Goal: Task Accomplishment & Management: Use online tool/utility

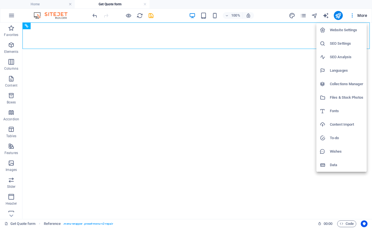
select select
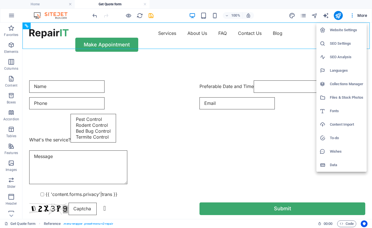
click at [262, 33] on div at bounding box center [186, 114] width 372 height 228
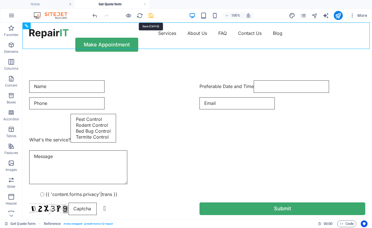
click at [153, 16] on icon "save" at bounding box center [151, 15] width 6 height 6
checkbox input "false"
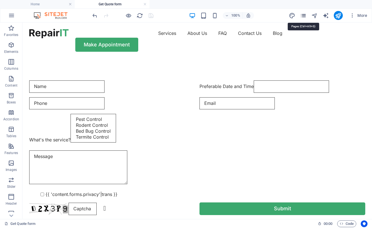
click at [304, 16] on icon "pages" at bounding box center [303, 15] width 6 height 6
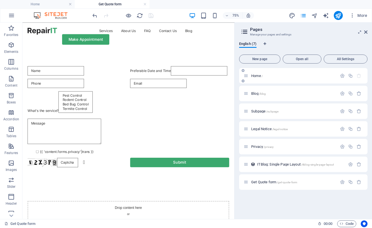
click at [268, 78] on div "Home /" at bounding box center [291, 76] width 94 height 6
click at [257, 75] on span "Home /" at bounding box center [257, 76] width 12 height 4
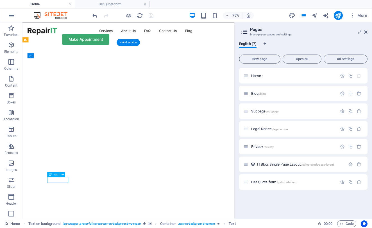
click at [59, 179] on div "Drag here to replace the existing content. Press “Ctrl” if you want to create a…" at bounding box center [128, 120] width 212 height 196
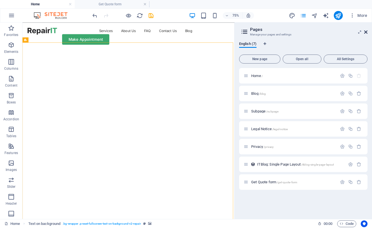
click at [366, 33] on icon at bounding box center [365, 32] width 3 height 4
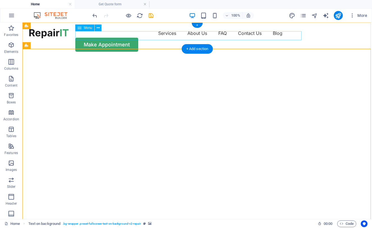
click at [139, 33] on nav "Services About Us FAQ Contact Us Blog" at bounding box center [197, 33] width 336 height 9
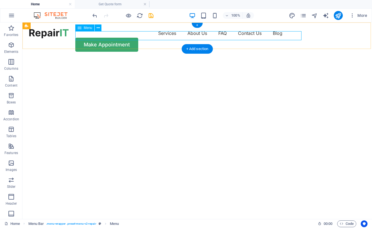
click at [80, 30] on icon at bounding box center [80, 27] width 4 height 7
click at [83, 26] on div "Menu" at bounding box center [84, 27] width 19 height 7
click at [98, 26] on icon at bounding box center [98, 28] width 3 height 6
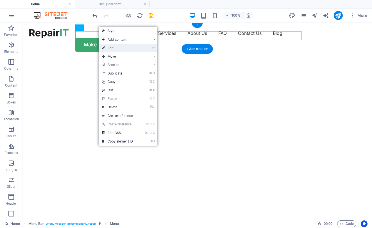
click at [111, 47] on link "⏎ Edit" at bounding box center [118, 48] width 38 height 8
select select "1"
select select
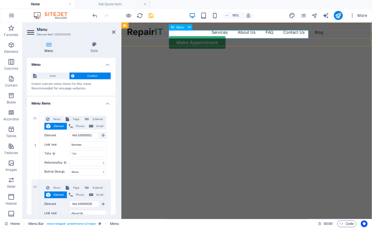
click at [206, 35] on nav "Services About Us FAQ Contact Us Blog" at bounding box center [260, 33] width 265 height 9
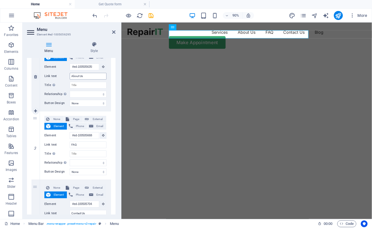
scroll to position [148, 0]
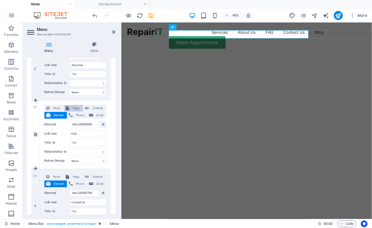
click at [74, 109] on span "Page" at bounding box center [76, 108] width 10 height 7
select select
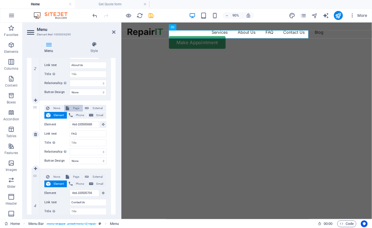
select select
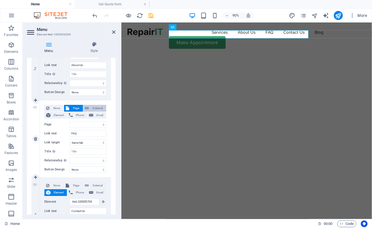
click at [95, 109] on span "External" at bounding box center [98, 108] width 14 height 7
select select
select select "blank"
select select
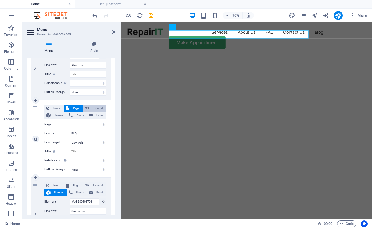
select select
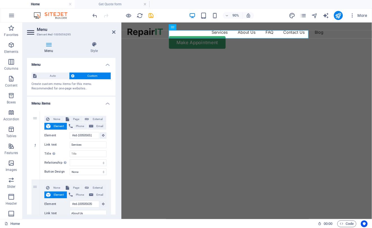
scroll to position [0, 0]
click at [278, 58] on img "1/2" at bounding box center [259, 58] width 277 height 0
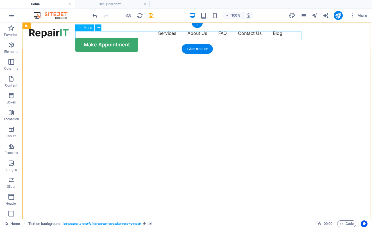
click at [139, 36] on nav "Services About Us FAQ Contact Us Blog" at bounding box center [197, 33] width 336 height 9
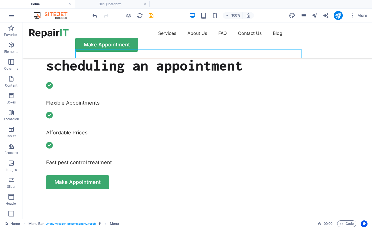
scroll to position [257, 0]
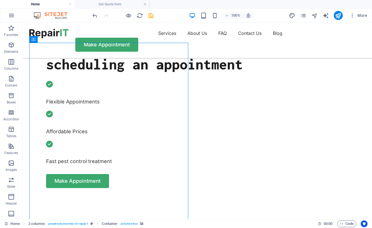
click at [322, 0] on ul "Home Get Quote form" at bounding box center [186, 4] width 372 height 8
click at [65, 38] on div at bounding box center [48, 34] width 39 height 10
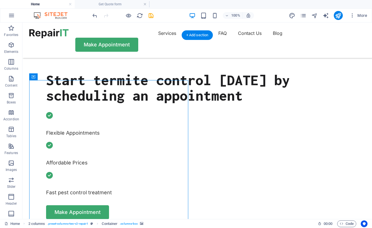
scroll to position [219, 0]
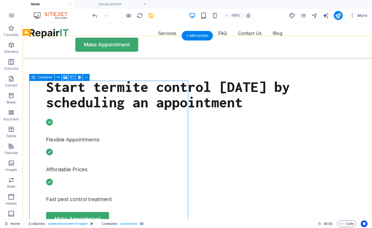
click at [65, 79] on icon at bounding box center [65, 77] width 4 height 6
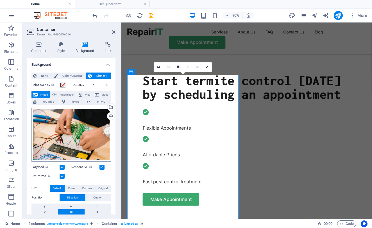
scroll to position [0, 0]
click at [46, 94] on span "Image" at bounding box center [43, 94] width 9 height 7
click at [42, 94] on span "Image" at bounding box center [43, 94] width 9 height 7
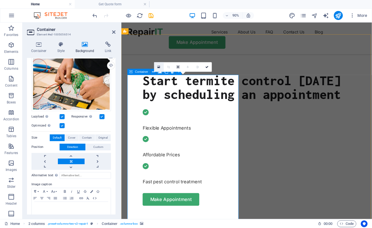
click at [159, 68] on icon at bounding box center [159, 67] width 3 height 4
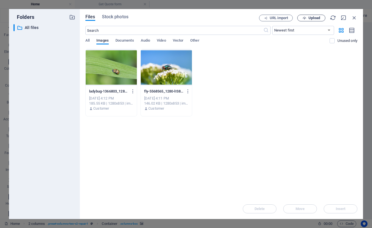
click at [310, 18] on span "Upload" at bounding box center [315, 17] width 12 height 3
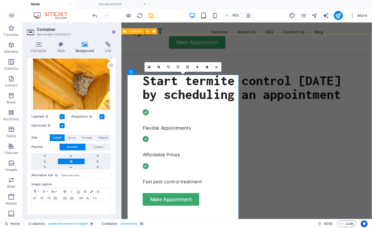
scroll to position [223, 0]
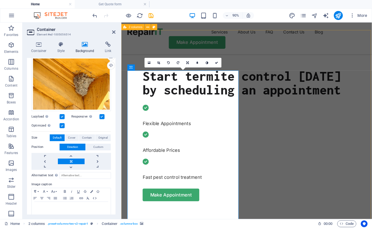
drag, startPoint x: 198, startPoint y: 166, endPoint x: 175, endPoint y: 168, distance: 23.7
click at [152, 17] on icon "save" at bounding box center [151, 15] width 6 height 6
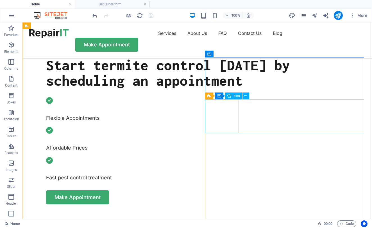
scroll to position [242, 0]
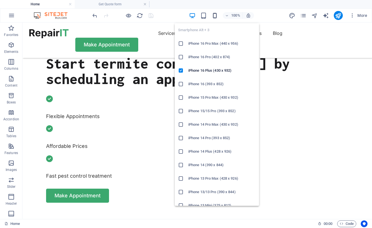
click at [216, 17] on icon "button" at bounding box center [215, 15] width 6 height 6
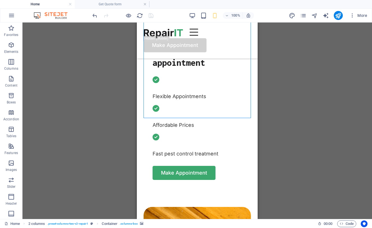
click at [154, 87] on div "Drag here to replace the existing content. Press “Ctrl” if you want to create a…" at bounding box center [197, 120] width 350 height 196
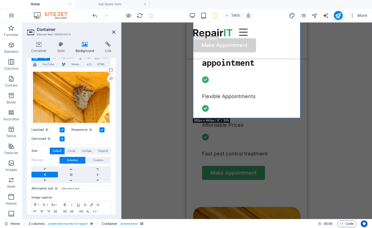
scroll to position [38, 0]
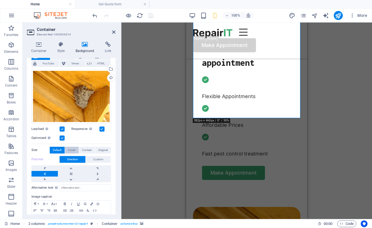
click at [72, 148] on span "Cover" at bounding box center [71, 150] width 7 height 7
click at [82, 149] on span "Contain" at bounding box center [87, 150] width 10 height 7
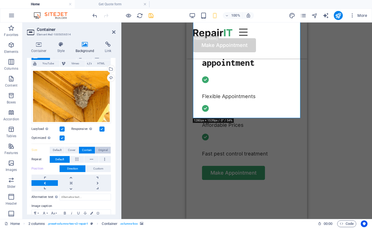
click at [103, 150] on span "Original" at bounding box center [102, 150] width 9 height 7
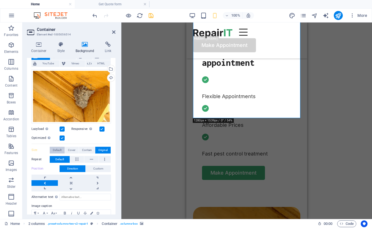
click at [56, 149] on span "Default" at bounding box center [57, 150] width 9 height 7
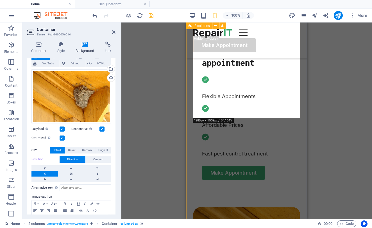
drag, startPoint x: 229, startPoint y: 99, endPoint x: 221, endPoint y: 111, distance: 13.8
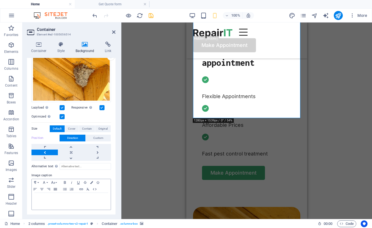
scroll to position [59, 0]
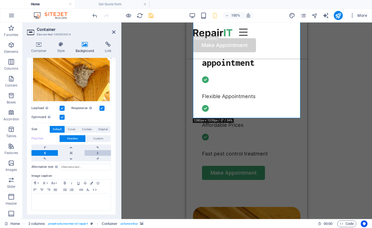
click at [96, 151] on link at bounding box center [98, 153] width 26 height 6
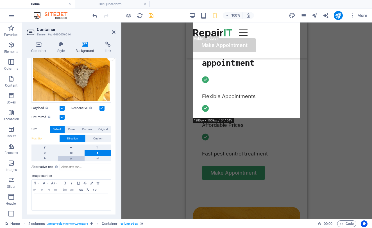
click at [70, 157] on link at bounding box center [71, 159] width 26 height 6
click at [99, 150] on link at bounding box center [98, 153] width 26 height 6
click at [46, 152] on link at bounding box center [44, 153] width 26 height 6
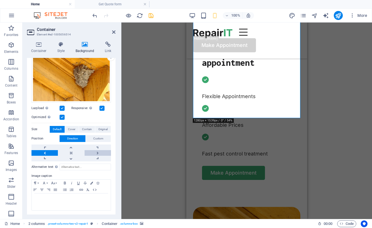
click at [96, 151] on link at bounding box center [98, 153] width 26 height 6
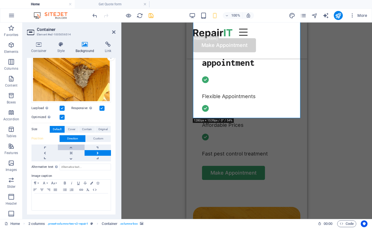
click at [70, 144] on link at bounding box center [71, 147] width 26 height 6
click at [97, 147] on link at bounding box center [98, 147] width 26 height 6
click at [115, 31] on icon at bounding box center [113, 32] width 3 height 4
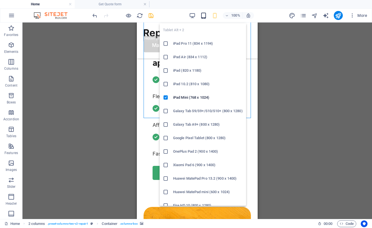
click at [203, 15] on icon "button" at bounding box center [203, 15] width 6 height 6
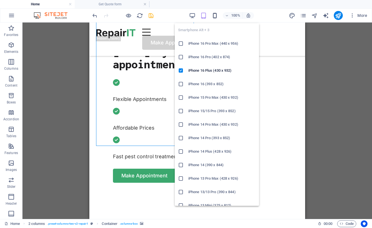
click at [215, 15] on icon "button" at bounding box center [215, 15] width 6 height 6
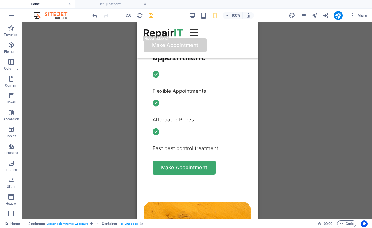
scroll to position [269, 0]
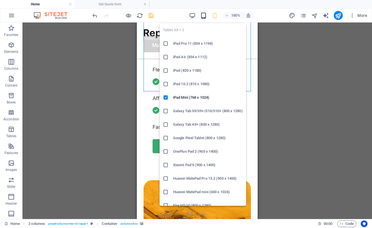
click at [205, 17] on icon "button" at bounding box center [203, 15] width 6 height 6
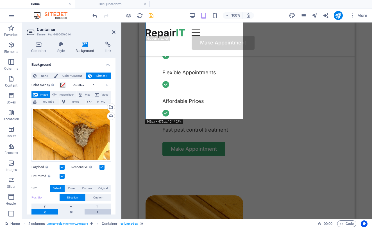
click at [97, 211] on link at bounding box center [98, 212] width 26 height 6
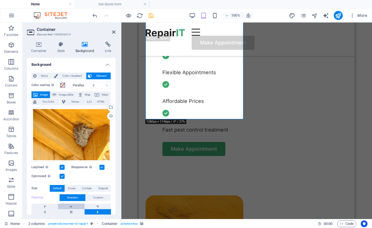
click at [73, 206] on link at bounding box center [71, 206] width 26 height 6
click at [98, 212] on link at bounding box center [98, 212] width 26 height 6
click at [103, 202] on div "Position Direction Custom X offset 50 px rem % vh vw Y offset 50 px rem % vh vw" at bounding box center [71, 207] width 80 height 26
click at [103, 205] on link at bounding box center [98, 206] width 26 height 6
click at [112, 33] on header "Container Element #ed-1005056514" at bounding box center [71, 29] width 89 height 15
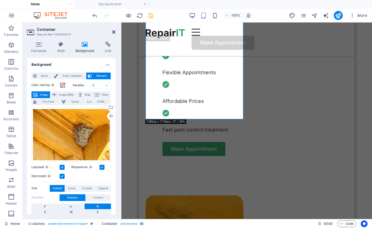
click at [114, 31] on icon at bounding box center [113, 32] width 3 height 4
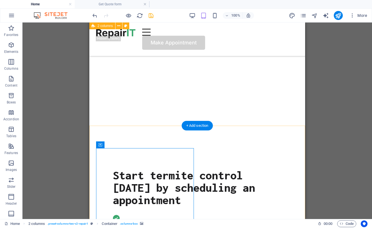
scroll to position [96, 0]
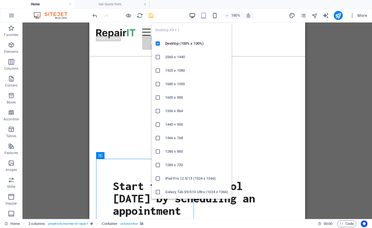
click at [192, 15] on icon "button" at bounding box center [192, 15] width 6 height 6
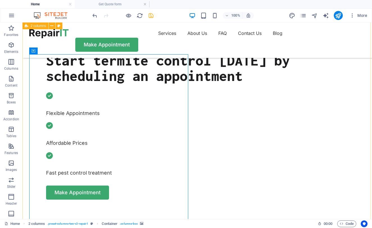
scroll to position [244, 0]
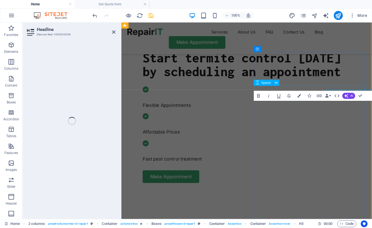
click at [339, 99] on button "HTML" at bounding box center [337, 96] width 10 height 10
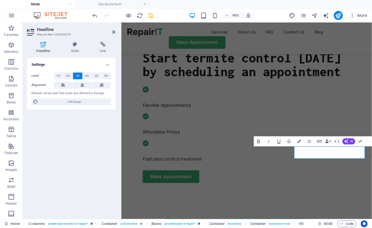
click at [95, 17] on icon "undo" at bounding box center [95, 15] width 6 height 6
click at [107, 18] on icon "redo" at bounding box center [106, 15] width 6 height 6
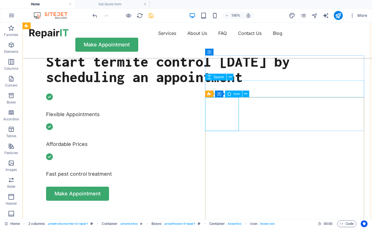
click at [234, 96] on div "Icon" at bounding box center [233, 94] width 17 height 7
click at [234, 95] on span "Icon" at bounding box center [237, 93] width 6 height 3
select select "xMidYMid"
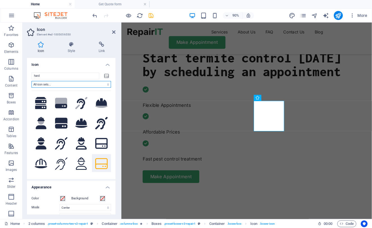
scroll to position [0, 0]
click at [71, 44] on icon at bounding box center [71, 45] width 29 height 6
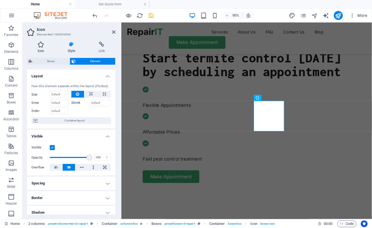
click at [40, 46] on icon at bounding box center [41, 45] width 28 height 6
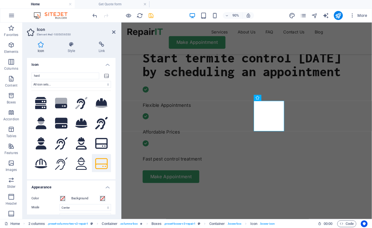
click at [104, 77] on icon at bounding box center [106, 76] width 4 height 4
click at [87, 75] on input "hard" at bounding box center [65, 76] width 68 height 7
click at [99, 166] on button at bounding box center [101, 163] width 19 height 19
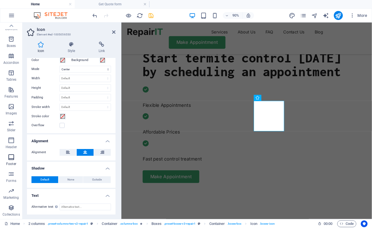
scroll to position [17, 0]
click at [10, 204] on icon "button" at bounding box center [11, 207] width 7 height 7
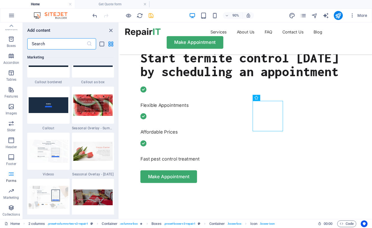
scroll to position [4633, 0]
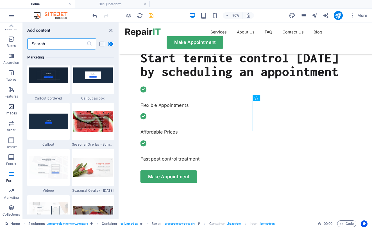
click at [15, 103] on span "Images" at bounding box center [11, 109] width 22 height 13
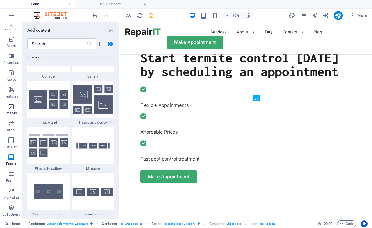
scroll to position [2926, 0]
click at [12, 86] on icon "button" at bounding box center [11, 89] width 7 height 7
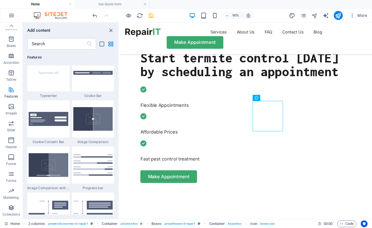
scroll to position [2248, 0]
click at [13, 77] on p "Tables" at bounding box center [11, 79] width 10 height 4
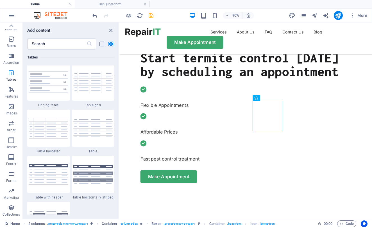
scroll to position [1994, 0]
click at [12, 60] on p "Accordion" at bounding box center [11, 62] width 16 height 4
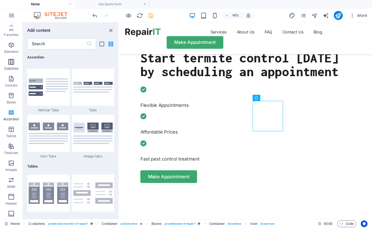
scroll to position [0, 0]
click at [13, 42] on span "Elements" at bounding box center [11, 48] width 22 height 13
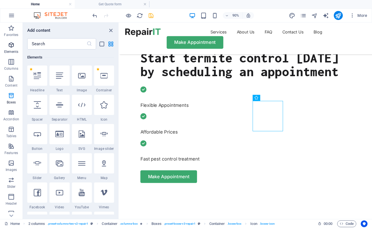
scroll to position [60, 0]
click at [103, 101] on icon at bounding box center [103, 104] width 7 height 7
select select "xMidYMid"
select select "px"
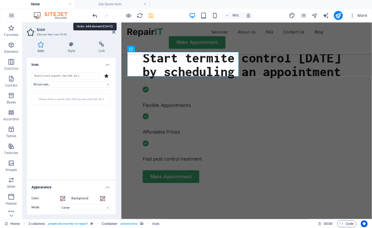
click at [95, 15] on icon "undo" at bounding box center [95, 15] width 6 height 6
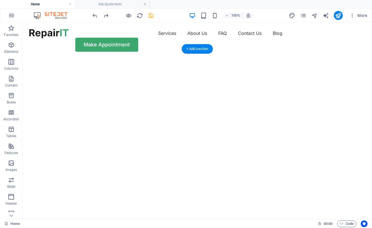
scroll to position [0, 0]
click at [136, 38] on nav "Services About Us FAQ Contact Us Blog" at bounding box center [197, 33] width 336 height 9
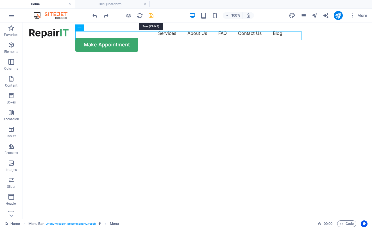
click at [150, 17] on icon "save" at bounding box center [151, 15] width 6 height 6
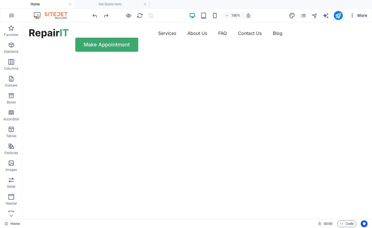
click at [351, 14] on icon "button" at bounding box center [353, 16] width 6 height 6
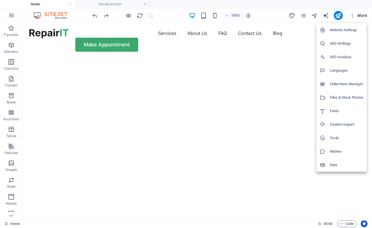
click at [124, 114] on div at bounding box center [186, 114] width 372 height 228
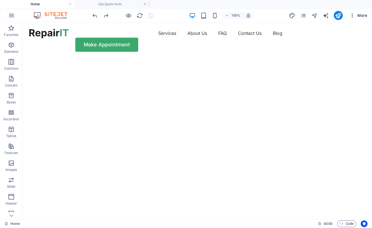
click at [358, 17] on span "More" at bounding box center [359, 16] width 18 height 6
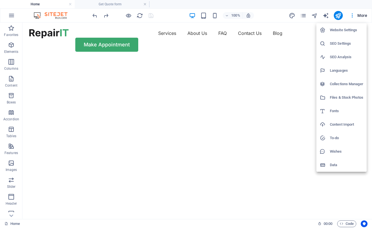
click at [291, 81] on div at bounding box center [186, 114] width 372 height 228
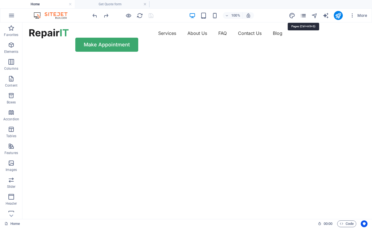
click at [304, 16] on icon "pages" at bounding box center [303, 15] width 6 height 6
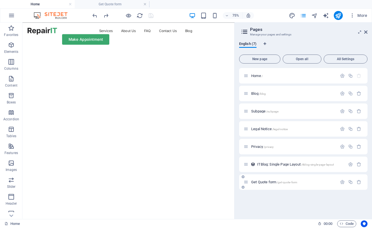
click at [270, 185] on div "Get Quote form /get-quote-form" at bounding box center [291, 182] width 94 height 6
click at [266, 182] on span "Get Quote form /get-quote-form" at bounding box center [274, 182] width 46 height 4
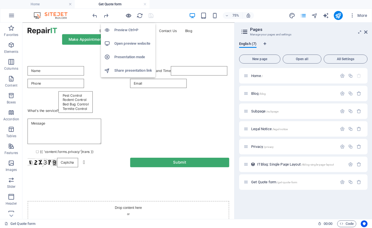
click at [130, 15] on icon "button" at bounding box center [128, 15] width 6 height 6
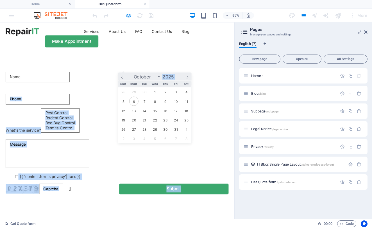
click at [162, 90] on input "text" at bounding box center [177, 96] width 75 height 12
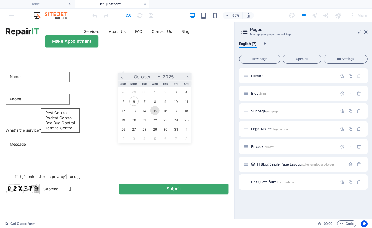
click at [181, 128] on span "15" at bounding box center [182, 126] width 11 height 11
type input "[DATE]"
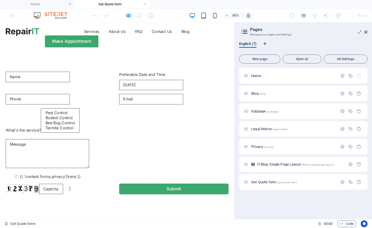
click at [186, 90] on input "[DATE]" at bounding box center [177, 96] width 75 height 12
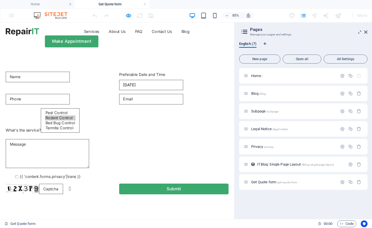
click at [53, 132] on option "Rodent Control" at bounding box center [71, 135] width 36 height 6
click at [53, 138] on option "Bed Bug Control" at bounding box center [71, 141] width 36 height 6
click at [53, 132] on option "Rodent Control" at bounding box center [71, 135] width 36 height 6
click at [53, 126] on option "Pest Control" at bounding box center [71, 129] width 36 height 6
click at [53, 132] on option "Rodent Control" at bounding box center [71, 135] width 36 height 6
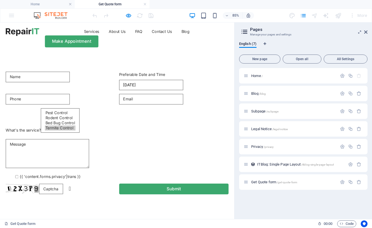
click at [53, 144] on option "Termite Control" at bounding box center [71, 147] width 36 height 6
click at [53, 138] on option "Bed Bug Control" at bounding box center [71, 141] width 36 height 6
click at [53, 132] on option "Rodent Control" at bounding box center [71, 135] width 36 height 6
click at [30, 160] on textarea at bounding box center [56, 177] width 98 height 34
click at [364, 33] on icon at bounding box center [365, 32] width 3 height 4
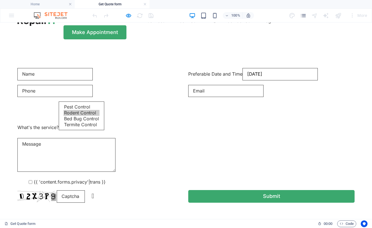
scroll to position [10, 0]
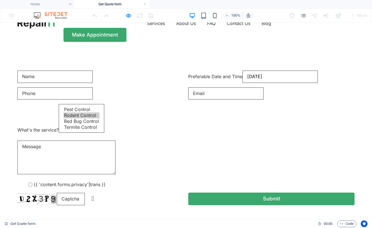
click at [99, 124] on option "Bed Bug Control" at bounding box center [82, 121] width 36 height 6
click at [99, 118] on option "Rodent Control" at bounding box center [82, 115] width 36 height 6
click at [99, 112] on option "Pest Control" at bounding box center [82, 110] width 36 height 6
click at [59, 126] on label "What's the service?" at bounding box center [37, 129] width 41 height 7
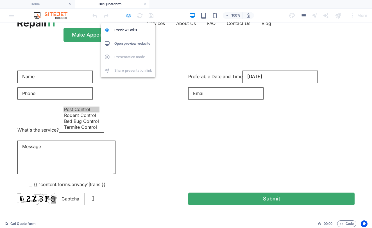
click at [129, 15] on icon "button" at bounding box center [128, 15] width 6 height 6
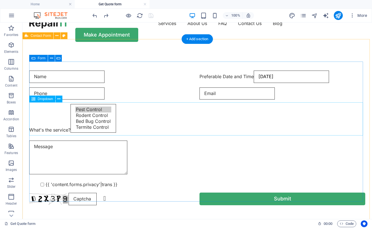
click at [59, 123] on div "What's the service? Pest Control Rodent Control Bed Bug Control Termite Control" at bounding box center [197, 120] width 336 height 32
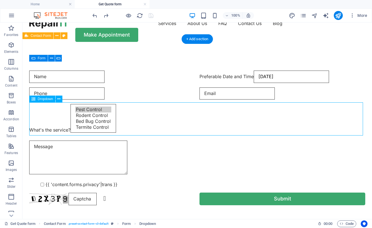
click at [60, 121] on div "What's the service? Pest Control Rodent Control Bed Bug Control Termite Control" at bounding box center [197, 120] width 336 height 32
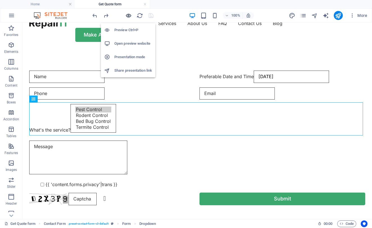
click at [128, 15] on icon "button" at bounding box center [128, 15] width 6 height 6
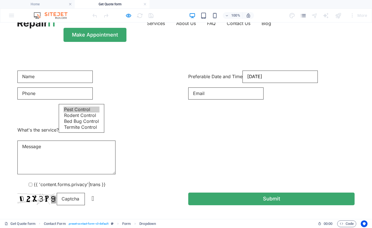
click at [64, 118] on option "Rodent Control" at bounding box center [82, 115] width 36 height 6
select select "Bed Bug Control"
click at [64, 124] on option "Bed Bug Control" at bounding box center [82, 121] width 36 height 6
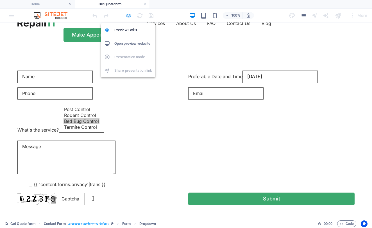
click at [128, 17] on icon "button" at bounding box center [128, 15] width 6 height 6
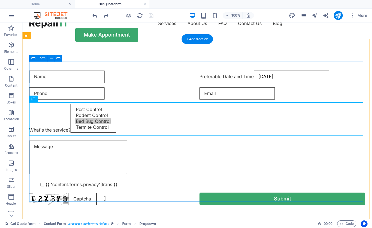
click at [84, 85] on div "Preferable Date and Time [DATE] What's the service? Pest Control Rodent Control…" at bounding box center [197, 137] width 336 height 139
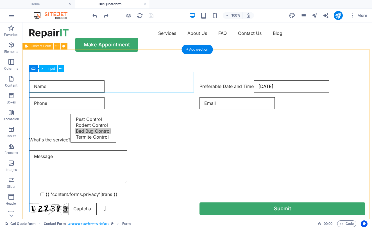
scroll to position [0, 0]
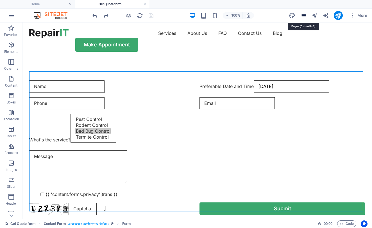
click at [303, 15] on icon "pages" at bounding box center [303, 15] width 6 height 6
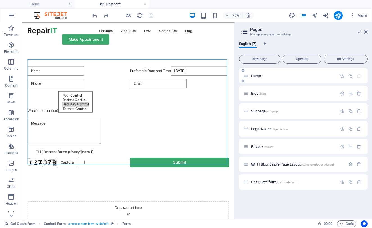
click at [264, 78] on div "Home /" at bounding box center [291, 76] width 94 height 6
click at [254, 78] on div "Home /" at bounding box center [291, 76] width 94 height 6
click at [250, 76] on div "Home /" at bounding box center [294, 76] width 88 height 4
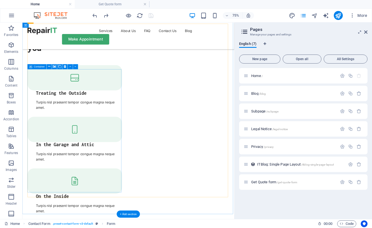
scroll to position [745, 0]
click at [296, 0] on ul "Home Get Quote form" at bounding box center [186, 4] width 372 height 8
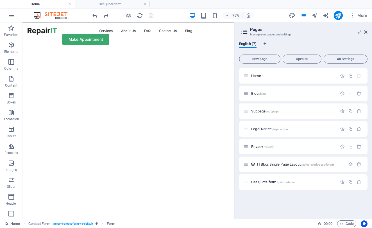
scroll to position [0, 0]
click at [266, 76] on p "Home /" at bounding box center [293, 76] width 84 height 4
click at [365, 33] on icon at bounding box center [365, 32] width 3 height 4
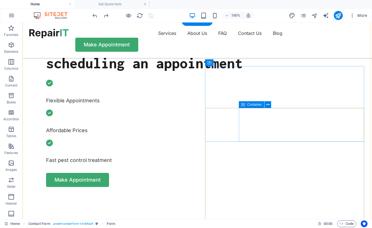
scroll to position [241, 0]
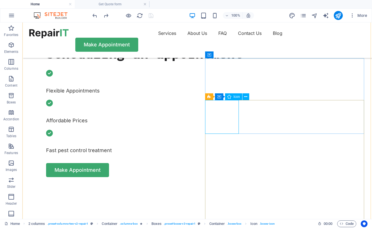
click at [237, 96] on span "Icon" at bounding box center [237, 96] width 6 height 3
click at [246, 95] on icon at bounding box center [245, 97] width 3 height 6
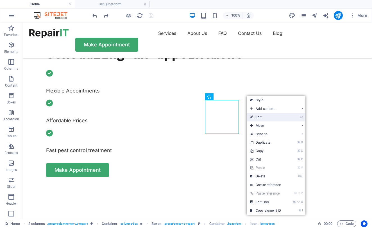
click at [262, 117] on link "⏎ Edit" at bounding box center [266, 117] width 38 height 8
select select "xMidYMid"
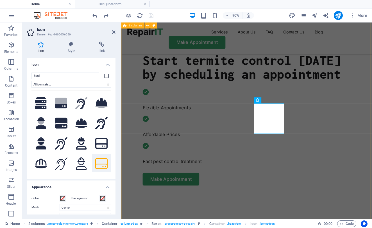
click at [105, 75] on icon at bounding box center [106, 76] width 4 height 4
click at [90, 74] on input "hard" at bounding box center [65, 76] width 68 height 7
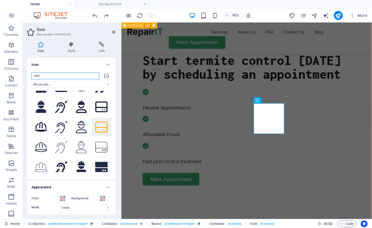
scroll to position [0, 0]
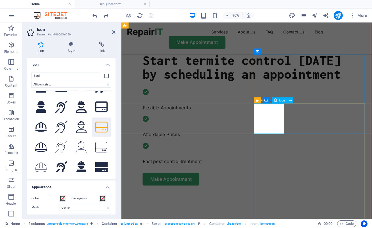
click at [290, 99] on icon at bounding box center [290, 100] width 3 height 5
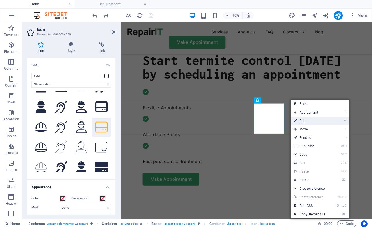
click at [318, 120] on link "⏎ Edit" at bounding box center [310, 121] width 38 height 8
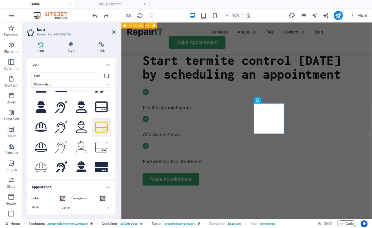
click at [95, 126] on button at bounding box center [101, 126] width 19 height 19
click at [70, 43] on icon at bounding box center [71, 45] width 29 height 6
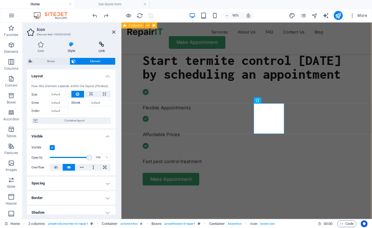
click at [103, 48] on h4 "Link" at bounding box center [102, 48] width 28 height 12
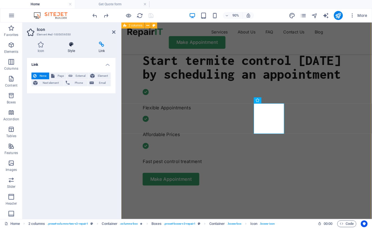
click at [73, 48] on h4 "Style" at bounding box center [72, 48] width 31 height 12
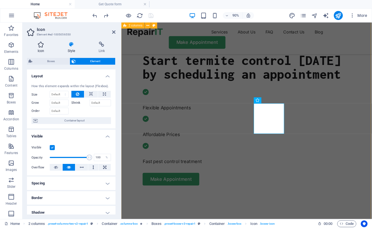
click at [38, 44] on icon at bounding box center [41, 45] width 28 height 6
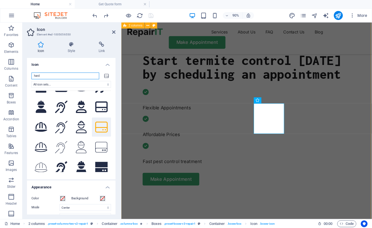
click at [82, 77] on input "hard" at bounding box center [65, 76] width 68 height 7
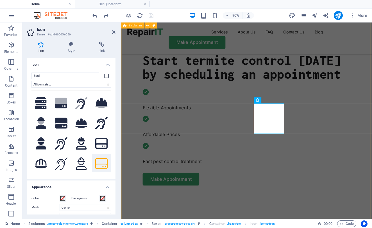
click at [107, 74] on icon at bounding box center [106, 76] width 4 height 4
click at [72, 50] on h4 "Style" at bounding box center [72, 48] width 31 height 12
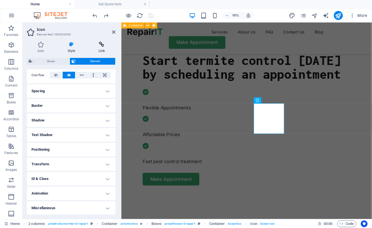
click at [102, 46] on icon at bounding box center [102, 45] width 28 height 6
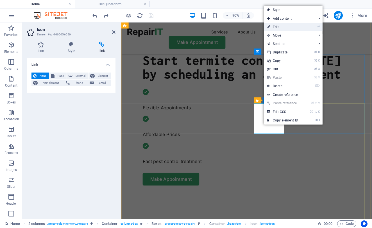
click at [277, 26] on link "⏎ Edit" at bounding box center [283, 27] width 38 height 8
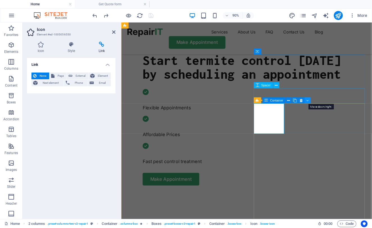
click at [309, 100] on icon at bounding box center [308, 100] width 2 height 5
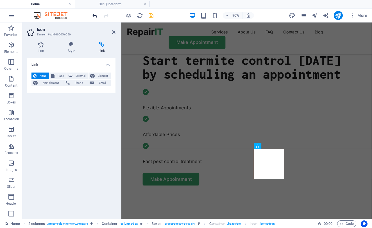
click at [93, 16] on icon "undo" at bounding box center [95, 15] width 6 height 6
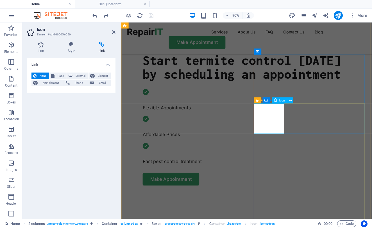
click at [277, 101] on icon at bounding box center [276, 100] width 4 height 6
click at [292, 100] on icon at bounding box center [290, 100] width 3 height 5
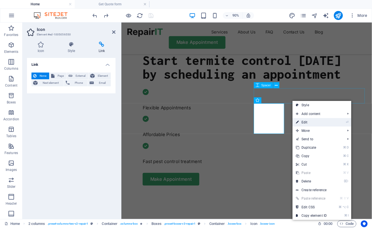
click at [304, 122] on link "⏎ Edit" at bounding box center [312, 122] width 38 height 8
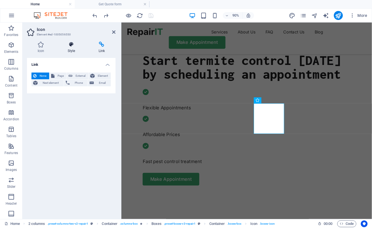
click at [74, 45] on icon at bounding box center [71, 45] width 29 height 6
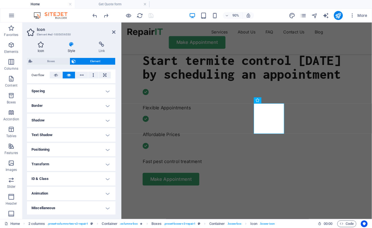
click at [44, 45] on icon at bounding box center [41, 45] width 28 height 6
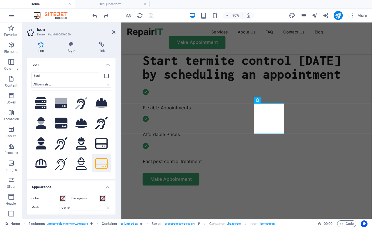
click at [104, 75] on icon at bounding box center [106, 76] width 4 height 4
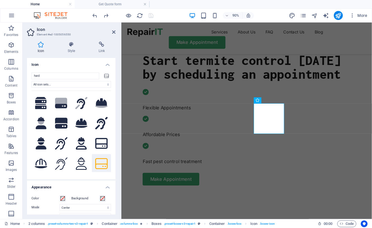
click at [102, 164] on button at bounding box center [101, 163] width 19 height 19
click at [90, 101] on div ".fa-secondary{opacity:.4} .fa-secondary{opacity:.4} .fa-secondary{opacity:.4} .…" at bounding box center [71, 132] width 80 height 82
click at [104, 98] on button ".fa-secondary{opacity:.4}" at bounding box center [101, 103] width 19 height 19
click at [110, 101] on div "hard .fa-secondary{opacity:.4} All icon sets... IcoFont Ionicons FontAwesome Br…" at bounding box center [71, 123] width 89 height 111
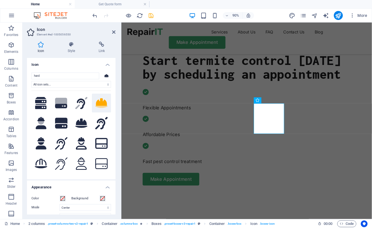
click at [107, 76] on icon at bounding box center [107, 75] width 4 height 3
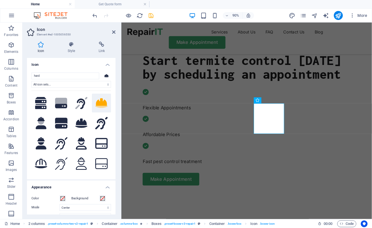
click at [107, 76] on icon at bounding box center [107, 75] width 4 height 3
click at [92, 76] on input "hard" at bounding box center [65, 76] width 68 height 7
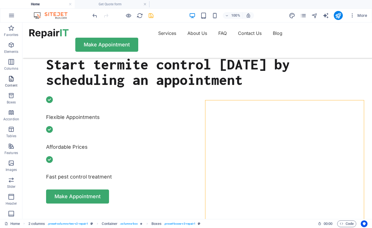
click at [15, 80] on span "Content" at bounding box center [11, 81] width 22 height 13
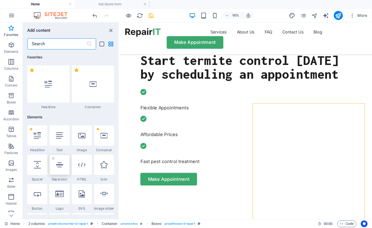
scroll to position [13, 0]
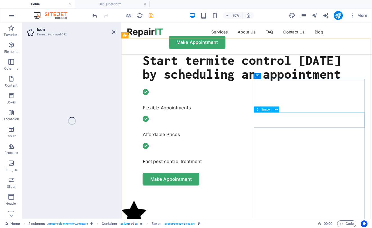
select select "xMidYMid"
select select "px"
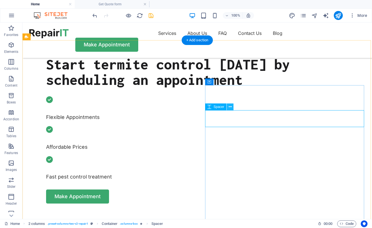
click at [229, 106] on icon at bounding box center [230, 107] width 3 height 6
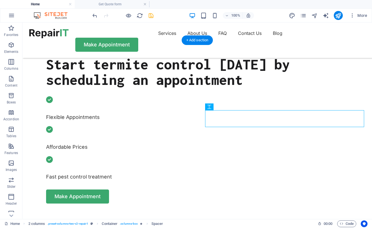
select select "px"
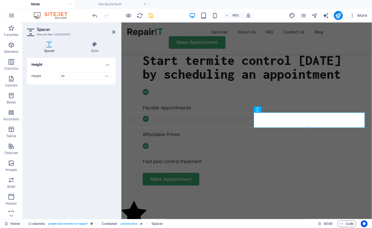
click at [49, 49] on h4 "Spacer" at bounding box center [50, 48] width 47 height 12
click at [91, 49] on h4 "Style" at bounding box center [95, 48] width 42 height 12
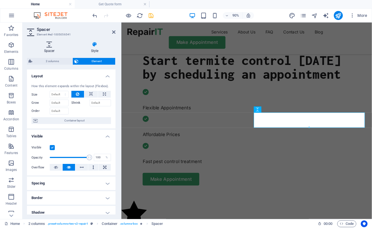
click at [49, 45] on icon at bounding box center [49, 45] width 45 height 6
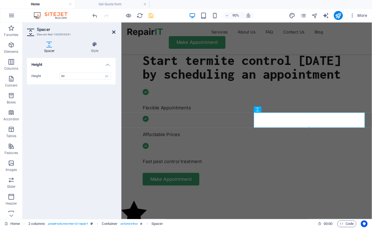
click at [114, 31] on icon at bounding box center [113, 32] width 3 height 4
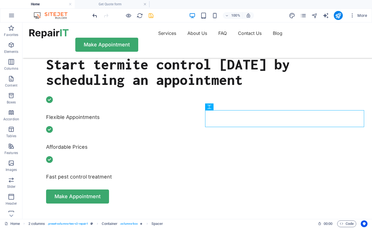
click at [93, 17] on icon "undo" at bounding box center [95, 15] width 6 height 6
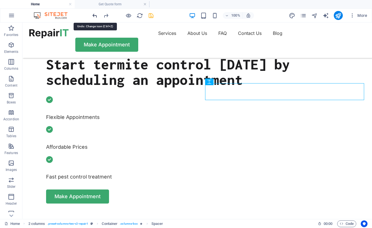
click at [98, 14] on icon "undo" at bounding box center [95, 15] width 6 height 6
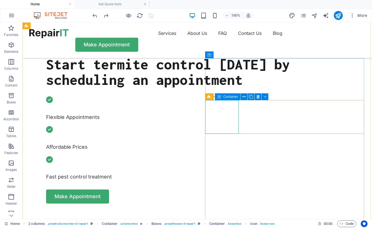
click at [218, 98] on icon at bounding box center [219, 96] width 4 height 7
click at [235, 98] on span "Container" at bounding box center [230, 96] width 15 height 3
click at [234, 97] on span "Icon" at bounding box center [237, 96] width 6 height 3
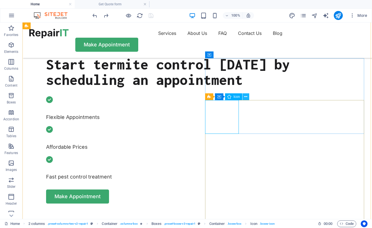
click at [248, 96] on button at bounding box center [246, 96] width 7 height 7
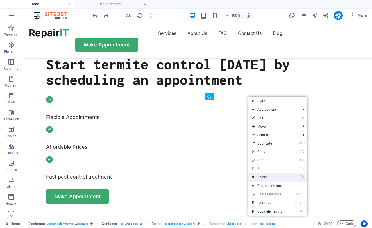
click at [270, 179] on link "⌦ Delete" at bounding box center [267, 177] width 38 height 8
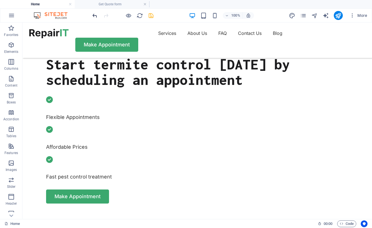
click at [94, 17] on icon "undo" at bounding box center [95, 15] width 6 height 6
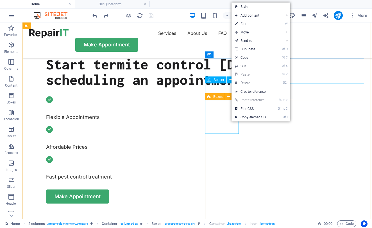
click at [206, 96] on div "Boxes" at bounding box center [215, 96] width 20 height 7
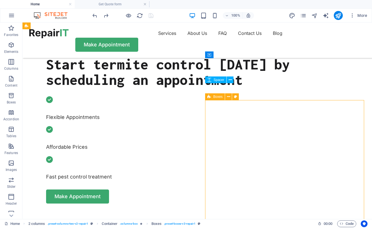
click at [210, 96] on icon at bounding box center [209, 96] width 4 height 7
click at [229, 96] on icon at bounding box center [228, 97] width 3 height 6
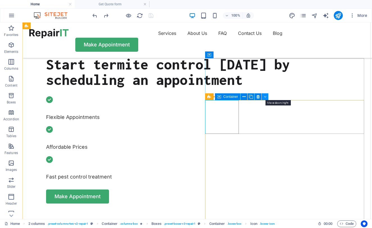
click at [266, 98] on button at bounding box center [265, 96] width 7 height 7
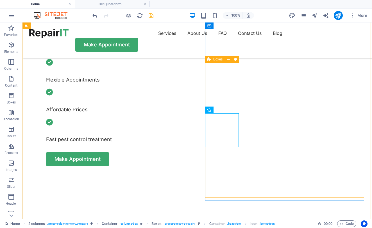
scroll to position [248, 0]
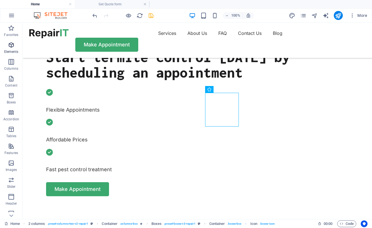
click at [14, 49] on p "Elements" at bounding box center [11, 51] width 14 height 4
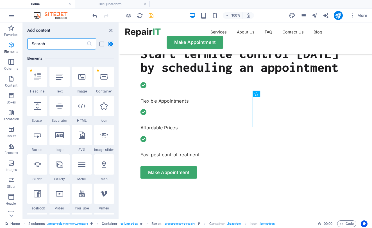
scroll to position [60, 0]
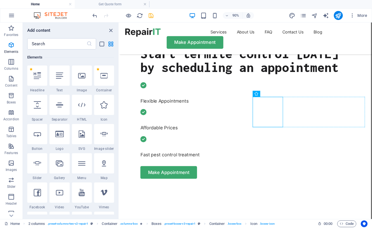
select select "xMidYMid"
select select "px"
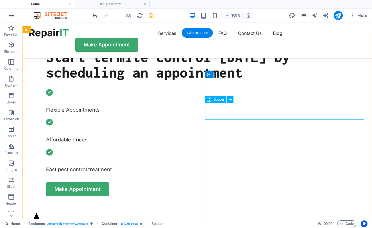
click at [230, 100] on icon at bounding box center [230, 100] width 3 height 6
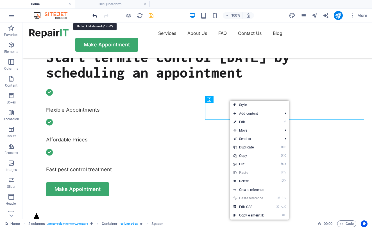
click at [96, 17] on icon "undo" at bounding box center [95, 15] width 6 height 6
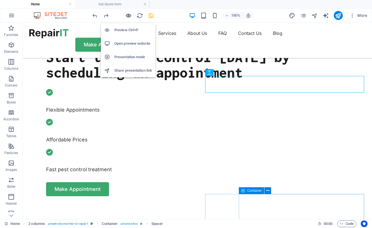
click at [127, 17] on icon "button" at bounding box center [128, 15] width 6 height 6
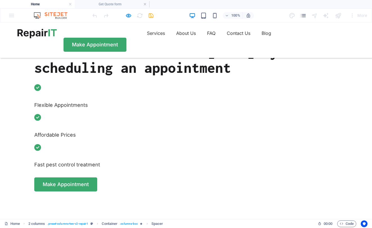
scroll to position [250, 0]
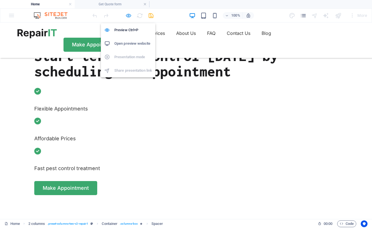
click at [127, 17] on icon "button" at bounding box center [128, 15] width 6 height 6
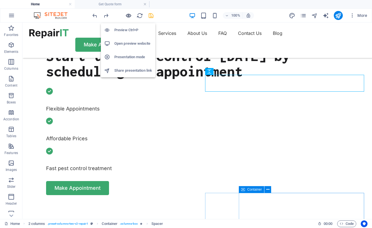
click at [128, 16] on icon "button" at bounding box center [128, 15] width 6 height 6
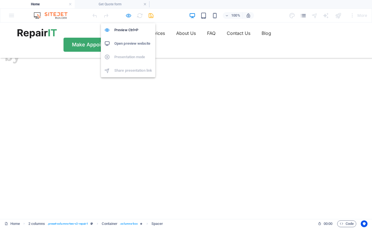
click at [128, 16] on icon "button" at bounding box center [128, 15] width 6 height 6
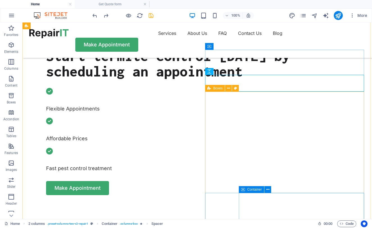
click at [214, 88] on span "Boxes" at bounding box center [217, 88] width 9 height 3
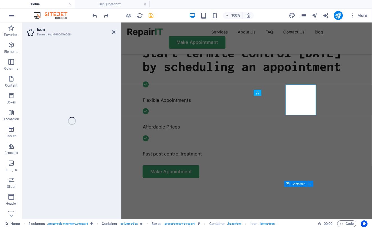
select select "xMidYMid"
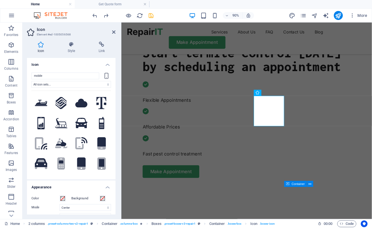
click at [104, 76] on icon at bounding box center [106, 76] width 4 height 6
click at [91, 75] on input "mobile" at bounding box center [65, 76] width 68 height 7
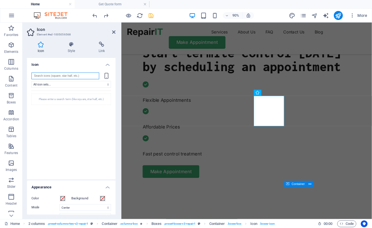
scroll to position [0, 0]
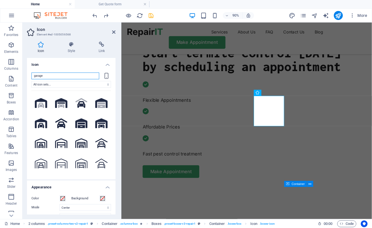
click at [49, 73] on input "garage" at bounding box center [65, 76] width 68 height 7
click at [106, 73] on icon at bounding box center [106, 76] width 4 height 6
click at [89, 73] on input "garage" at bounding box center [65, 76] width 68 height 7
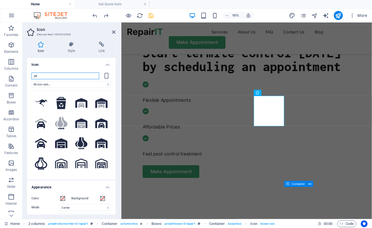
type input "g"
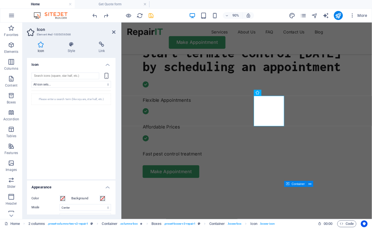
click at [84, 58] on h4 "Icon" at bounding box center [71, 63] width 89 height 10
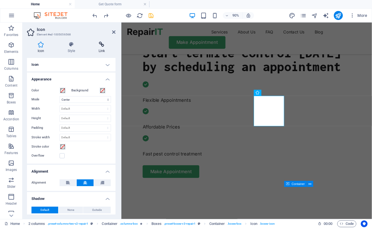
click at [100, 42] on h4 "Link" at bounding box center [102, 48] width 28 height 12
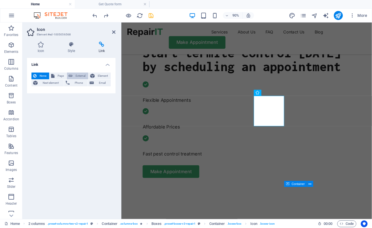
click at [79, 73] on span "External" at bounding box center [80, 76] width 12 height 7
select select "blank"
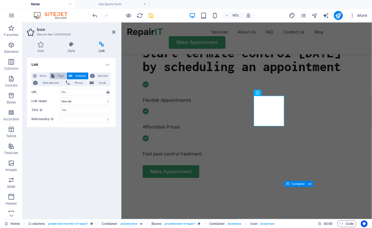
click at [63, 73] on span "Page" at bounding box center [60, 76] width 9 height 7
select select
click at [39, 73] on span "None" at bounding box center [42, 76] width 9 height 7
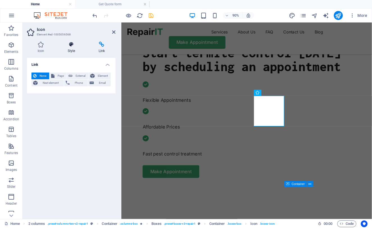
click at [72, 42] on h4 "Style" at bounding box center [72, 48] width 31 height 12
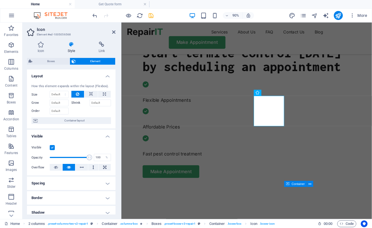
click at [40, 42] on div "Icon Style Link Icon All icon sets... IcoFont Ionicons FontAwesome Brands FontA…" at bounding box center [71, 128] width 89 height 173
click at [41, 42] on h4 "Icon" at bounding box center [42, 48] width 30 height 12
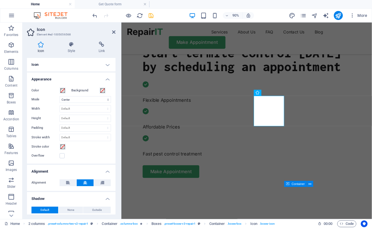
click at [50, 32] on h3 "Element #ed-1005056568" at bounding box center [70, 34] width 67 height 5
click at [102, 48] on h4 "Link" at bounding box center [102, 48] width 28 height 12
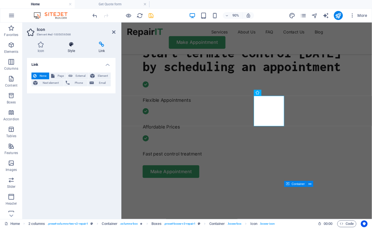
click at [67, 51] on h4 "Style" at bounding box center [72, 48] width 31 height 12
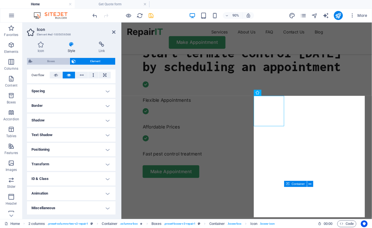
click at [54, 61] on span "Boxes" at bounding box center [51, 61] width 34 height 7
select select "rem"
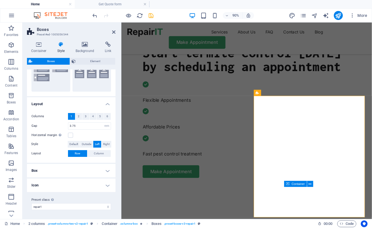
scroll to position [69, 0]
click at [101, 179] on h4 "Icon" at bounding box center [71, 185] width 89 height 13
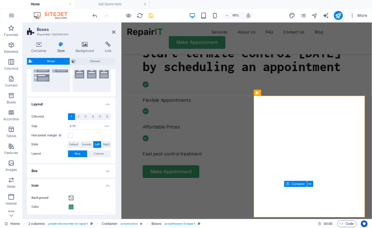
click at [102, 179] on h4 "Icon" at bounding box center [71, 184] width 89 height 10
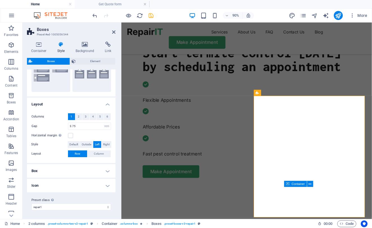
click at [106, 164] on h4 "Box" at bounding box center [71, 170] width 89 height 13
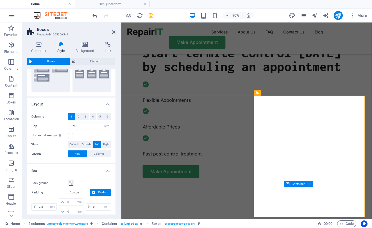
click at [106, 164] on h4 "Box" at bounding box center [71, 169] width 89 height 10
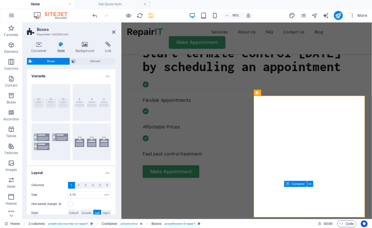
scroll to position [0, 0]
click at [36, 42] on icon at bounding box center [39, 45] width 24 height 6
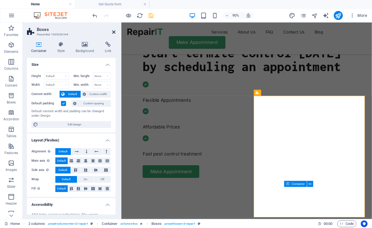
click at [114, 33] on icon at bounding box center [113, 32] width 3 height 4
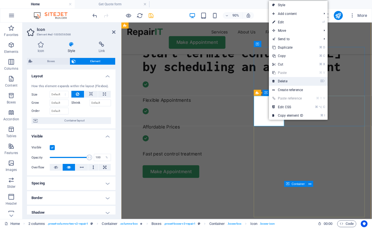
click at [291, 82] on link "⌦ Delete" at bounding box center [288, 81] width 38 height 8
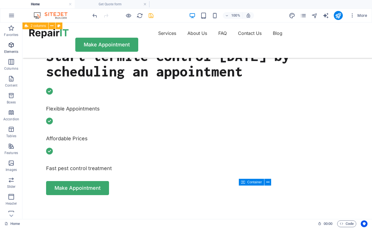
click at [13, 46] on icon "button" at bounding box center [11, 45] width 7 height 7
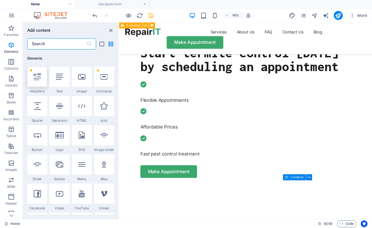
scroll to position [60, 0]
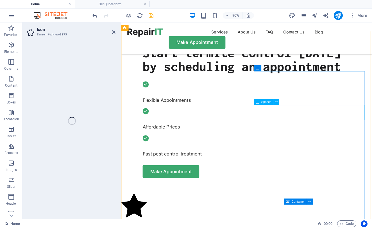
select select "xMidYMid"
select select "px"
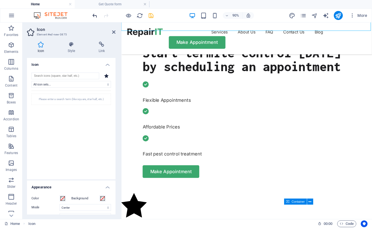
click at [94, 15] on icon "undo" at bounding box center [95, 15] width 6 height 6
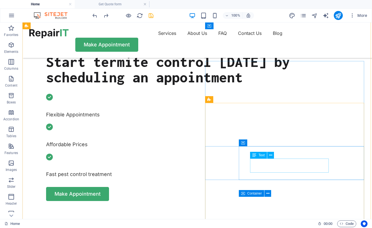
scroll to position [238, 0]
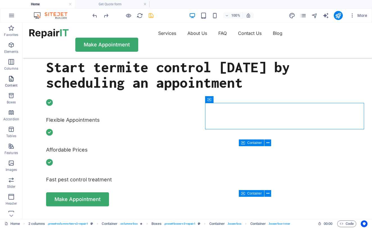
click at [12, 80] on icon "button" at bounding box center [11, 78] width 7 height 7
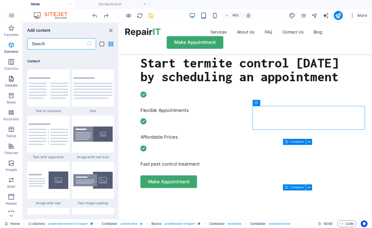
scroll to position [983, 0]
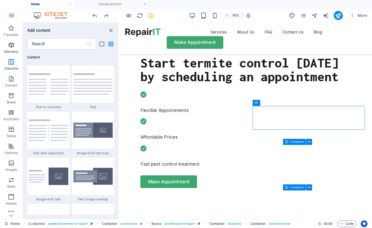
click at [13, 44] on icon "button" at bounding box center [11, 45] width 7 height 7
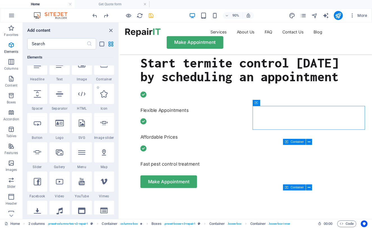
scroll to position [60, 0]
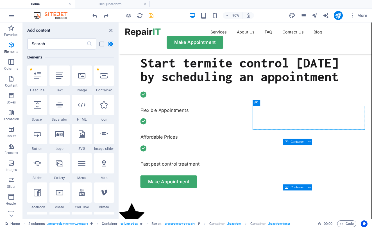
select select "xMidYMid"
select select "px"
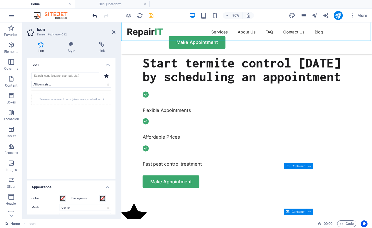
click at [93, 17] on icon "undo" at bounding box center [95, 15] width 6 height 6
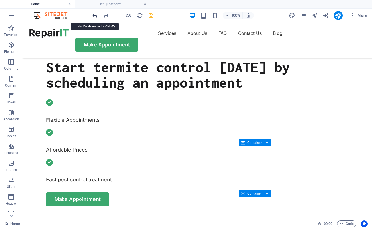
click at [93, 17] on icon "undo" at bounding box center [95, 15] width 6 height 6
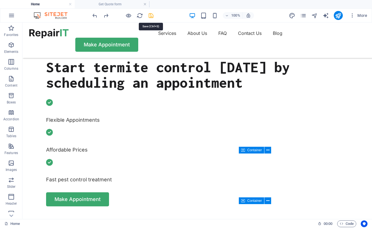
click at [152, 17] on icon "save" at bounding box center [151, 15] width 6 height 6
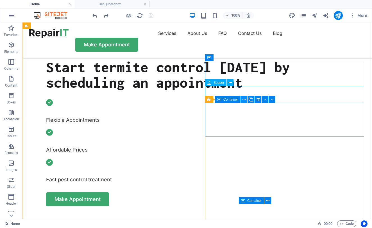
click at [245, 99] on icon at bounding box center [244, 100] width 3 height 6
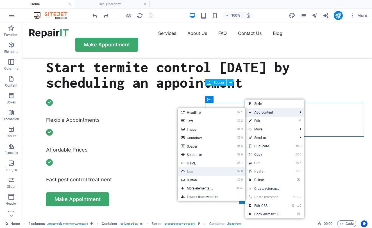
click at [207, 173] on link "⌘ 8 Icon" at bounding box center [201, 171] width 46 height 8
select select "xMidYMid"
select select "px"
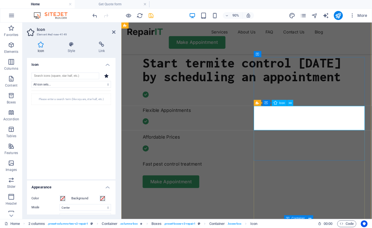
click at [278, 104] on div "Icon" at bounding box center [279, 103] width 15 height 6
click at [105, 77] on icon at bounding box center [106, 76] width 4 height 4
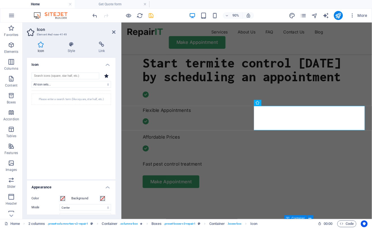
click at [105, 77] on icon at bounding box center [106, 76] width 4 height 4
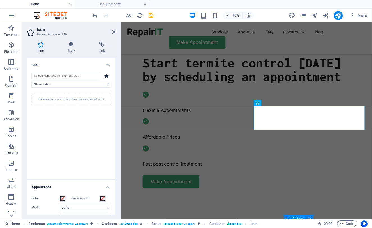
click at [105, 77] on icon at bounding box center [106, 76] width 4 height 4
click at [113, 33] on icon at bounding box center [113, 32] width 3 height 4
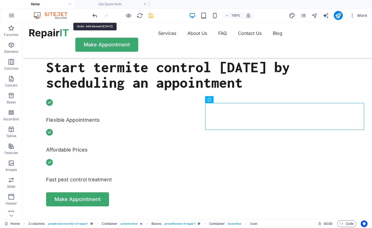
click at [97, 16] on icon "undo" at bounding box center [95, 15] width 6 height 6
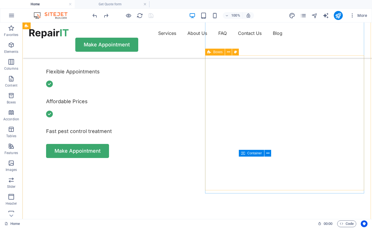
scroll to position [291, 0]
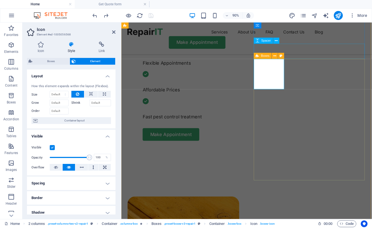
click at [258, 56] on icon at bounding box center [257, 56] width 3 height 6
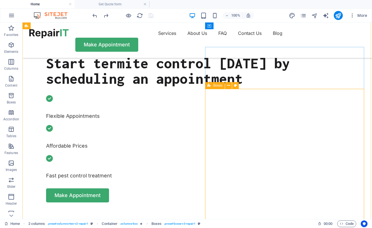
scroll to position [239, 0]
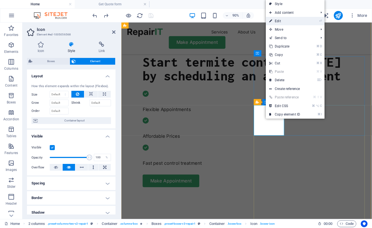
click at [287, 23] on link "⏎ Edit" at bounding box center [285, 21] width 38 height 8
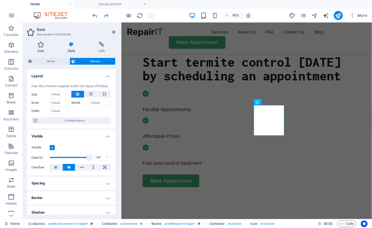
click at [40, 46] on icon at bounding box center [41, 45] width 28 height 6
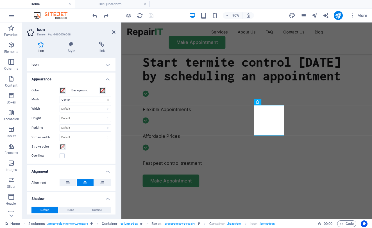
click at [103, 64] on h4 "Icon" at bounding box center [71, 64] width 89 height 13
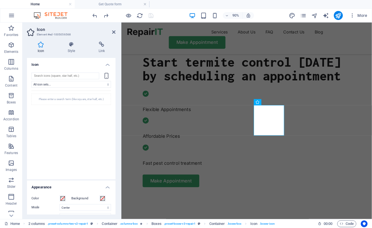
scroll to position [0, 0]
click at [78, 75] on input "search" at bounding box center [65, 76] width 68 height 7
click at [74, 76] on input "attic" at bounding box center [65, 76] width 68 height 7
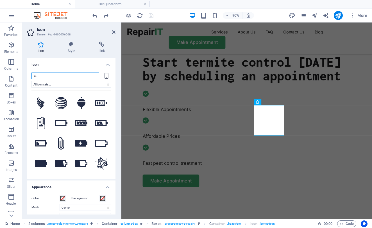
type input "a"
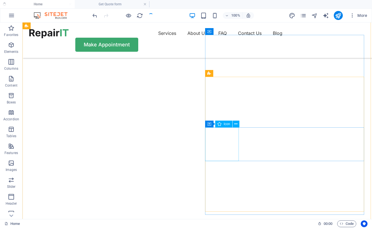
select select "Bed Bug Control"
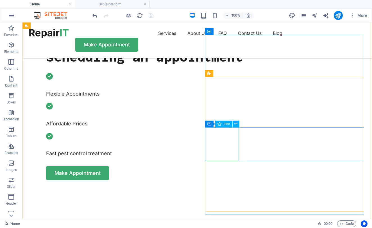
select select "xMidYMid"
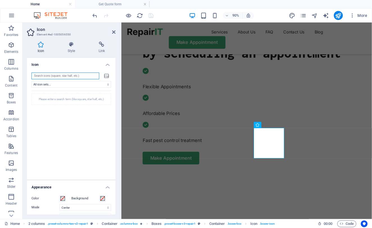
click at [83, 76] on input "search" at bounding box center [65, 76] width 68 height 7
click at [103, 113] on div "We couldn't find any icons for your search term." at bounding box center [71, 132] width 80 height 82
click at [86, 124] on div "We couldn't find any icons for your search term." at bounding box center [71, 132] width 80 height 82
click at [55, 127] on div "We couldn't find any icons for your search term." at bounding box center [71, 132] width 80 height 82
click at [56, 75] on input "outside" at bounding box center [65, 76] width 68 height 7
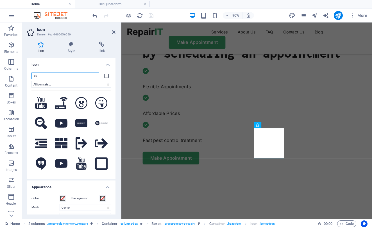
type input "o"
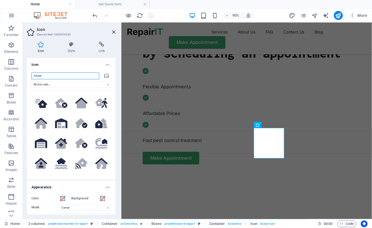
type input "house"
click at [68, 108] on button ".fa-secondary{opacity:.4}" at bounding box center [61, 103] width 19 height 19
click at [70, 141] on div ".fa-secondary{opacity:.4} .fa-secondary{opacity:.4} .fa-secondary{opacity:.4} .…" at bounding box center [71, 132] width 80 height 82
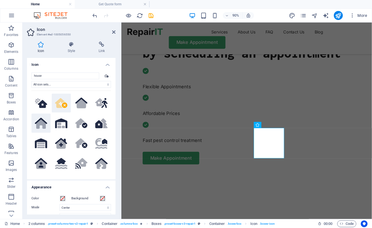
click at [49, 128] on button ".fa-secondary{opacity:.4}" at bounding box center [40, 123] width 19 height 19
click at [64, 125] on button ".fa-secondary{opacity:.4}" at bounding box center [61, 123] width 19 height 19
click at [52, 123] on button ".fa-secondary{opacity:.4}" at bounding box center [61, 123] width 19 height 19
click at [41, 123] on button ".fa-secondary{opacity:.4}" at bounding box center [40, 123] width 19 height 19
click at [114, 32] on icon at bounding box center [113, 32] width 3 height 4
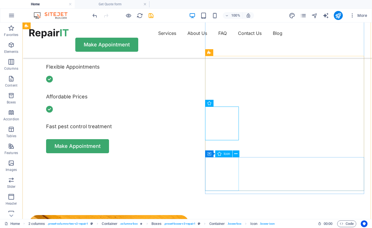
scroll to position [300, 0]
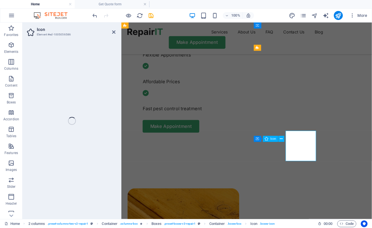
select select "xMidYMid"
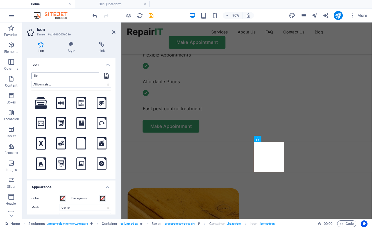
click at [55, 76] on input "file" at bounding box center [65, 76] width 68 height 7
type input "f"
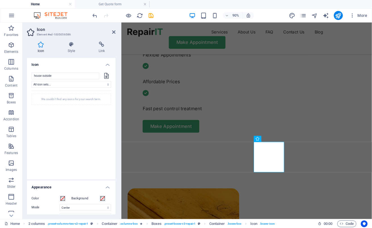
click at [53, 109] on div "We couldn't find any icons for your search term." at bounding box center [71, 132] width 80 height 82
click at [65, 75] on input "house outside" at bounding box center [65, 76] width 68 height 7
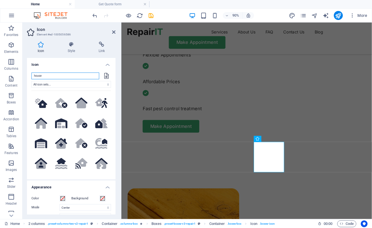
type input "house"
click at [47, 120] on button ".fa-secondary{opacity:.4}" at bounding box center [40, 123] width 19 height 19
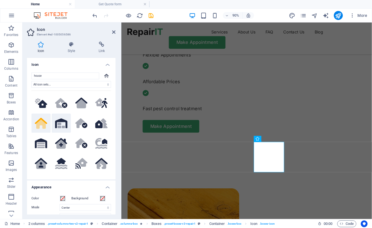
click at [61, 128] on button ".fa-secondary{opacity:.4}" at bounding box center [61, 123] width 19 height 19
click at [58, 144] on button ".fa-secondary{opacity:.4}" at bounding box center [61, 143] width 19 height 19
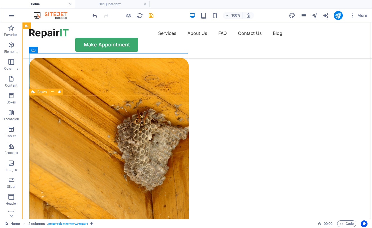
scroll to position [442, 0]
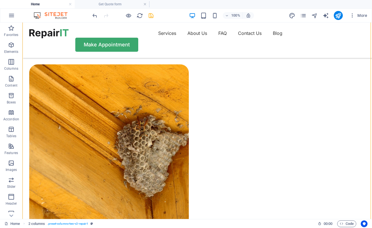
click at [151, 17] on icon "save" at bounding box center [151, 15] width 6 height 6
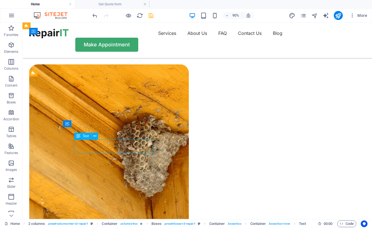
scroll to position [464, 0]
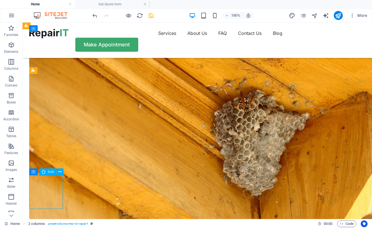
select select "xMidYMid"
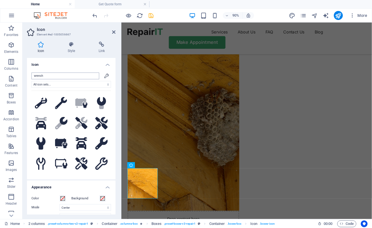
type input "s"
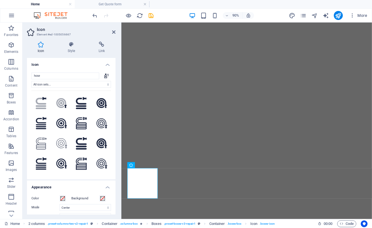
select select "xMidYMid"
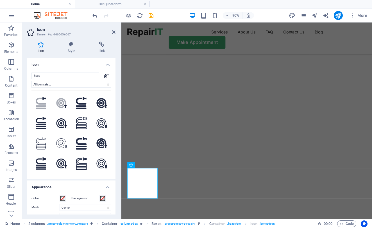
select select "Bed Bug Control"
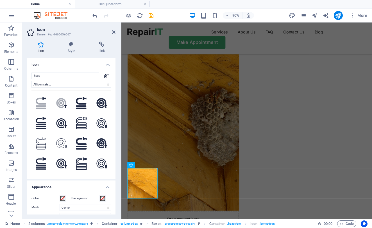
type input "hose"
click at [46, 115] on button at bounding box center [40, 123] width 19 height 19
click at [92, 136] on button at bounding box center [101, 143] width 19 height 19
click at [86, 120] on button at bounding box center [81, 123] width 19 height 19
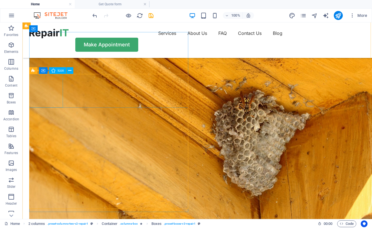
select select "xMidYMid"
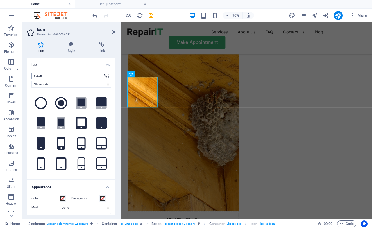
type input "button"
click at [46, 116] on button ".fa-secondary{opacity:.4}" at bounding box center [40, 123] width 19 height 19
click at [85, 106] on button ".fa-secondary{opacity:.4}" at bounding box center [81, 103] width 19 height 19
click at [99, 126] on button at bounding box center [101, 123] width 19 height 19
click at [72, 135] on button at bounding box center [81, 143] width 19 height 19
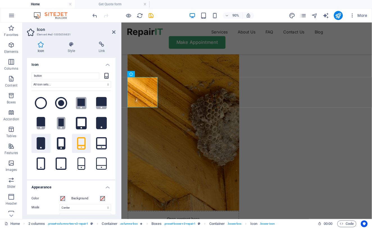
click at [49, 136] on button at bounding box center [40, 143] width 19 height 19
click at [38, 117] on button ".fa-secondary{opacity:.4}" at bounding box center [40, 123] width 19 height 19
click at [99, 155] on button at bounding box center [101, 163] width 19 height 19
click at [64, 157] on button at bounding box center [61, 163] width 19 height 19
click at [52, 145] on button at bounding box center [61, 143] width 19 height 19
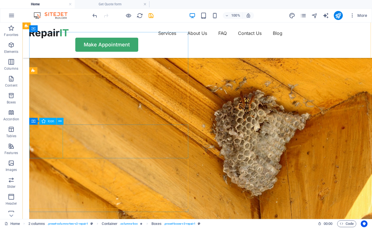
select select "xMidYMid"
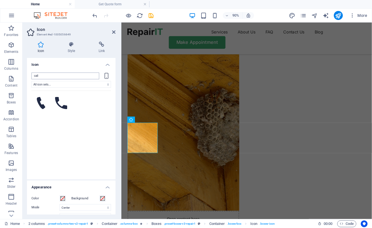
type input "call"
click at [69, 118] on div "Your search returned more icons than we are able to display. Please narrow your…" at bounding box center [71, 132] width 80 height 82
click at [83, 110] on div "Your search returned more icons than we are able to display. Please narrow your…" at bounding box center [71, 132] width 80 height 82
click at [70, 106] on button at bounding box center [61, 103] width 19 height 19
click at [39, 147] on div "Your search returned more icons than we are able to display. Please narrow your…" at bounding box center [71, 132] width 80 height 82
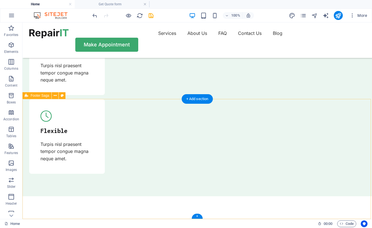
scroll to position [1, 0]
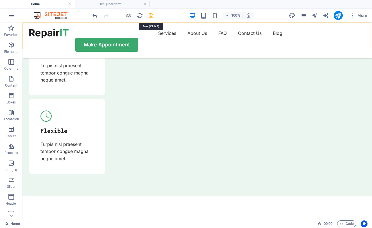
click at [151, 17] on icon "save" at bounding box center [151, 15] width 6 height 6
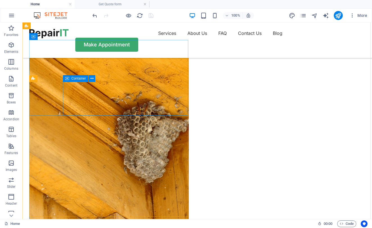
scroll to position [452, 0]
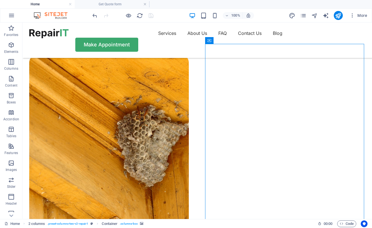
select select "px"
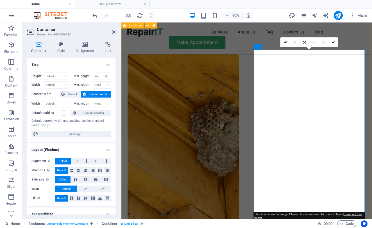
click at [87, 47] on h4 "Background" at bounding box center [86, 48] width 30 height 12
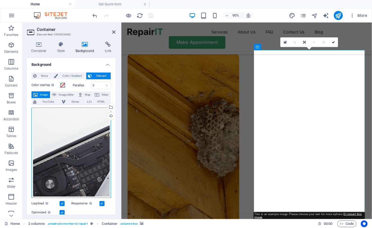
click at [83, 109] on div "Drag files here, click to choose files or select files from Files or our free s…" at bounding box center [71, 153] width 80 height 90
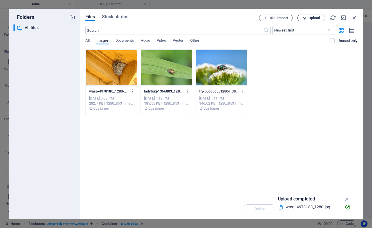
click at [312, 16] on span "Upload" at bounding box center [315, 17] width 12 height 3
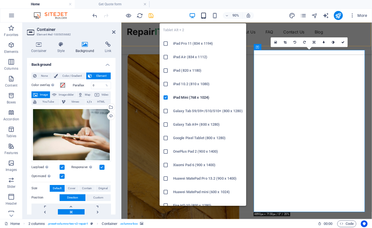
click at [204, 19] on icon "button" at bounding box center [203, 15] width 6 height 6
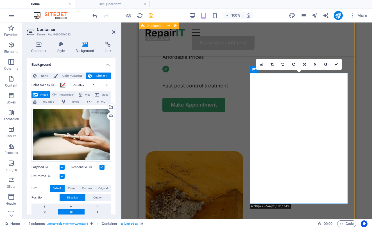
scroll to position [310, 0]
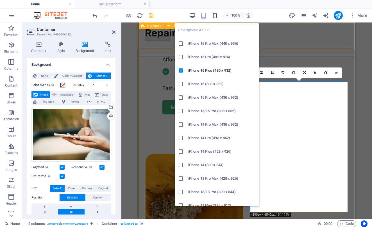
click at [216, 17] on icon "button" at bounding box center [215, 15] width 6 height 6
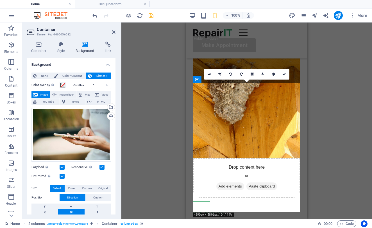
scroll to position [423, 0]
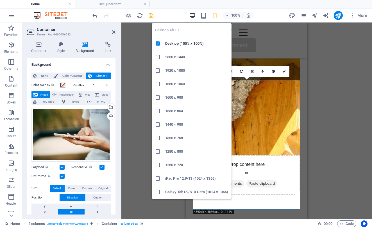
click at [190, 15] on icon "button" at bounding box center [192, 15] width 6 height 6
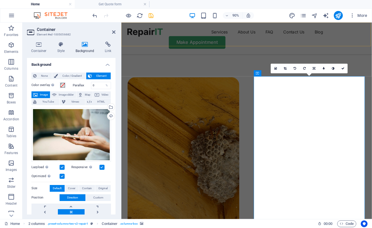
click at [150, 18] on icon "save" at bounding box center [151, 15] width 6 height 6
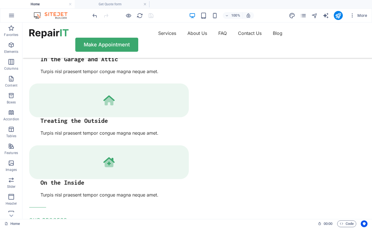
scroll to position [768, 0]
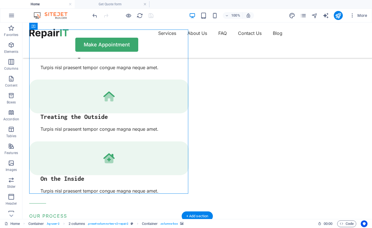
select select "px"
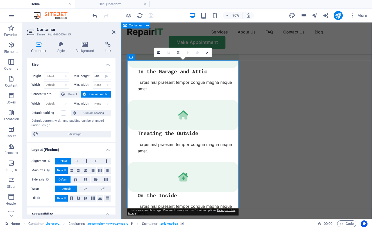
click at [85, 43] on icon at bounding box center [84, 45] width 27 height 6
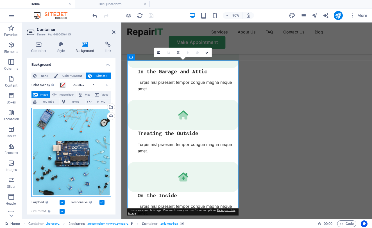
click at [75, 112] on div "Drag files here, click to choose files or select files from Files or our free s…" at bounding box center [71, 152] width 80 height 89
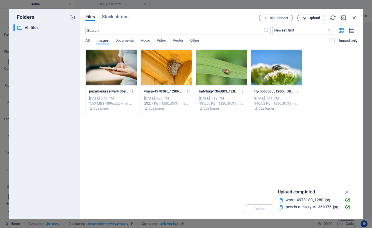
click at [319, 17] on span "Upload" at bounding box center [315, 17] width 12 height 3
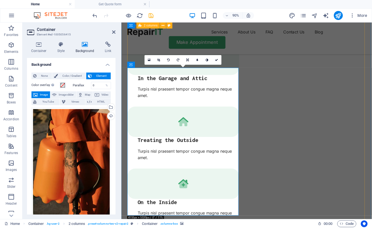
scroll to position [760, 0]
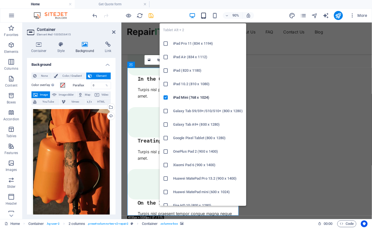
click at [203, 14] on icon "button" at bounding box center [203, 15] width 6 height 6
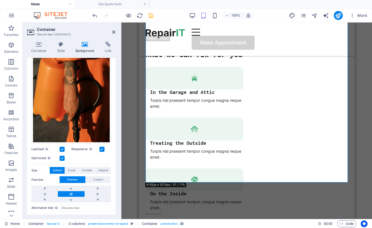
scroll to position [86, 0]
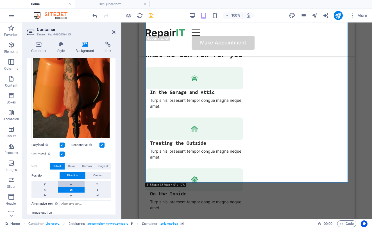
click at [73, 182] on link at bounding box center [71, 184] width 26 height 6
click at [73, 193] on link at bounding box center [71, 196] width 26 height 6
click at [71, 183] on link at bounding box center [71, 184] width 26 height 6
click at [47, 181] on link at bounding box center [44, 184] width 26 height 6
click at [67, 182] on link at bounding box center [71, 184] width 26 height 6
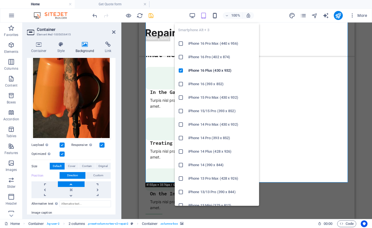
click at [216, 17] on icon "button" at bounding box center [215, 15] width 6 height 6
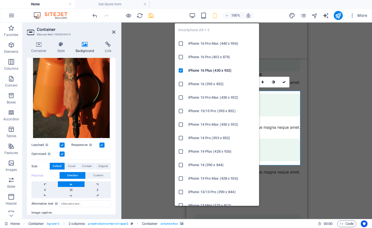
scroll to position [780, 0]
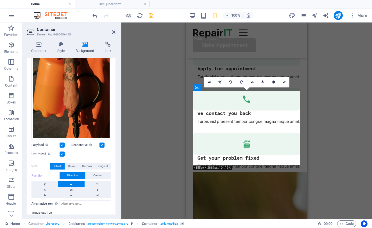
click at [74, 181] on link at bounding box center [71, 184] width 26 height 6
click at [75, 193] on link at bounding box center [71, 196] width 26 height 6
click at [152, 16] on icon "save" at bounding box center [151, 15] width 6 height 6
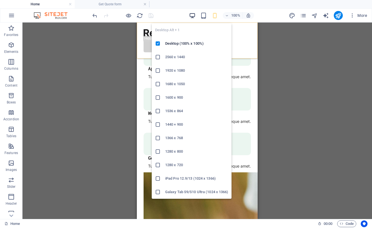
click at [193, 16] on icon "button" at bounding box center [192, 15] width 6 height 6
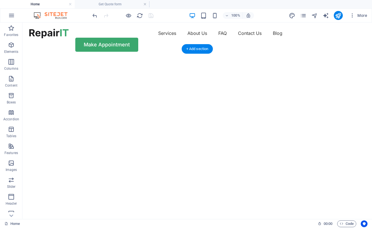
scroll to position [0, 0]
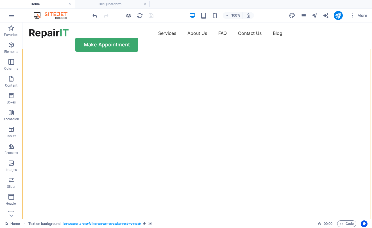
click at [128, 18] on icon "button" at bounding box center [128, 15] width 6 height 6
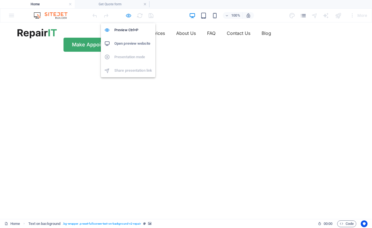
click at [127, 17] on icon "button" at bounding box center [128, 15] width 6 height 6
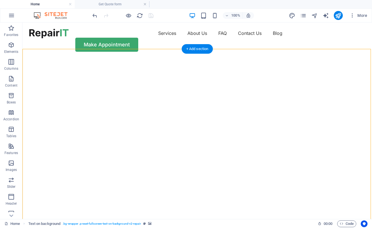
select select "fade"
select select "ms"
select select "s"
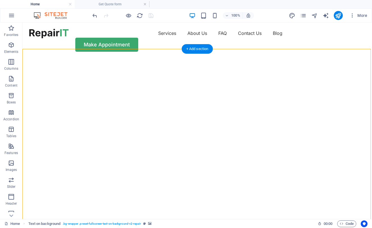
select select "progressive"
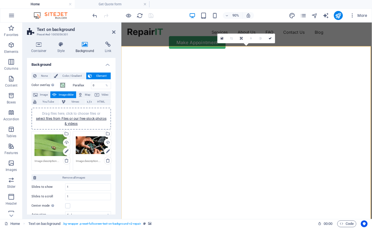
click at [44, 148] on div "Drag files here, click to choose files or select files from Files or our free s…" at bounding box center [51, 145] width 32 height 22
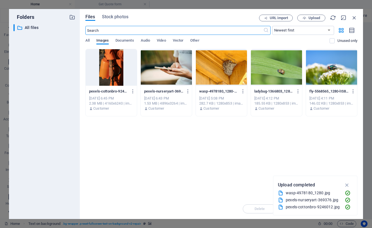
click at [279, 73] on div at bounding box center [276, 67] width 51 height 37
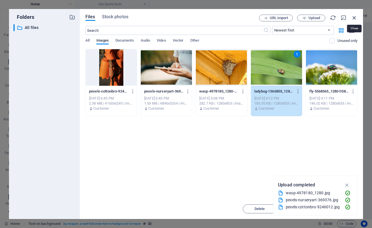
click at [353, 18] on icon "button" at bounding box center [354, 18] width 6 height 6
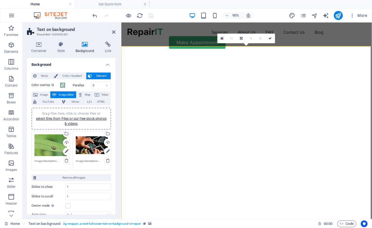
click at [50, 146] on div "Drag files here, click to choose files or select files from Files or our free s…" at bounding box center [51, 145] width 32 height 22
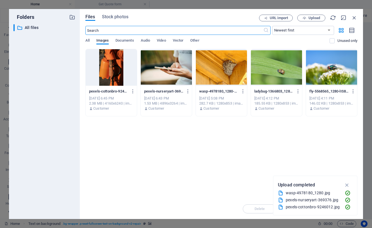
click at [286, 74] on div at bounding box center [276, 67] width 51 height 37
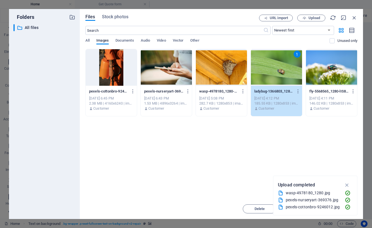
click at [348, 186] on icon "button" at bounding box center [347, 185] width 6 height 6
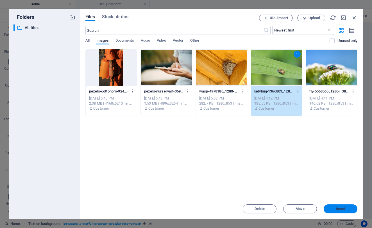
click at [340, 208] on span "Insert" at bounding box center [341, 208] width 10 height 3
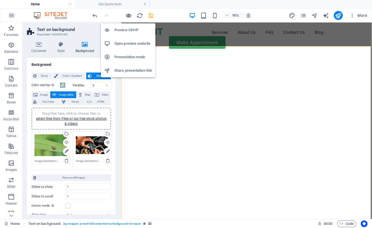
click at [127, 17] on icon "button" at bounding box center [128, 15] width 6 height 6
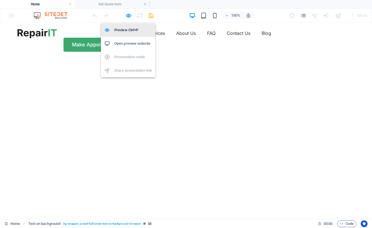
click at [129, 27] on h6 "Preview Ctrl+P" at bounding box center [133, 30] width 38 height 7
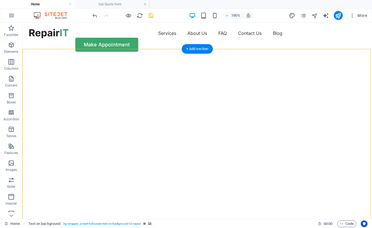
select select "fade"
select select "ms"
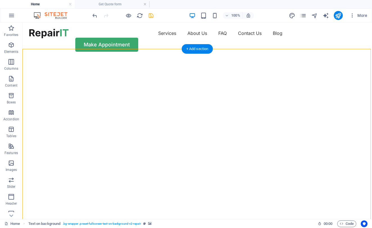
select select "s"
select select "progressive"
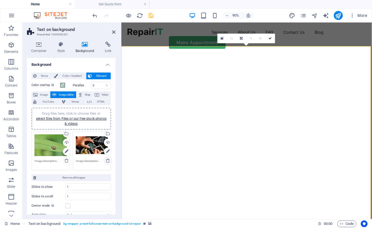
click at [107, 159] on icon at bounding box center [108, 160] width 4 height 4
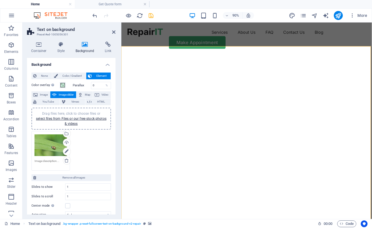
click at [49, 145] on div "Drag files here, click to choose files or select files from Files or our free s…" at bounding box center [51, 145] width 32 height 22
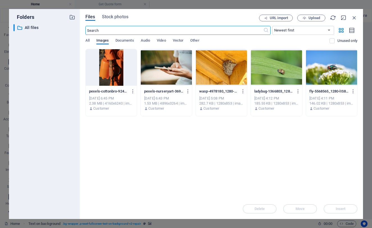
click at [49, 145] on div "​ All files All files" at bounding box center [44, 119] width 62 height 190
click at [276, 75] on div at bounding box center [276, 67] width 51 height 37
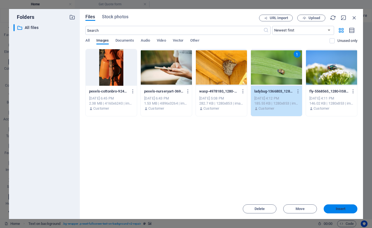
click at [344, 210] on span "Insert" at bounding box center [341, 208] width 10 height 3
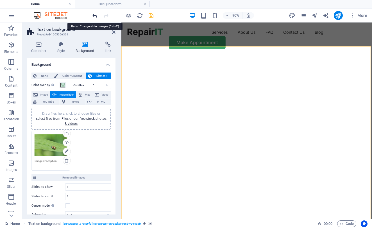
click at [94, 14] on icon "undo" at bounding box center [95, 15] width 6 height 6
click at [95, 15] on icon "undo" at bounding box center [95, 15] width 6 height 6
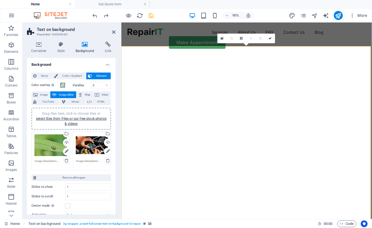
click at [65, 159] on icon at bounding box center [66, 160] width 4 height 4
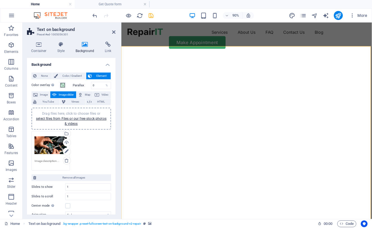
click at [47, 143] on div "Drag files here, click to choose files or select files from Files or our free s…" at bounding box center [51, 145] width 32 height 22
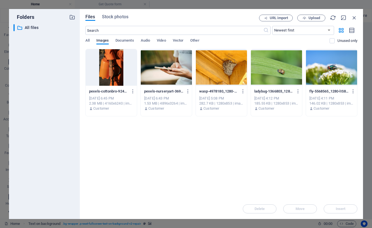
click at [47, 143] on div "​ All files All files" at bounding box center [44, 119] width 62 height 190
click at [323, 18] on span "Upload" at bounding box center [311, 18] width 23 height 4
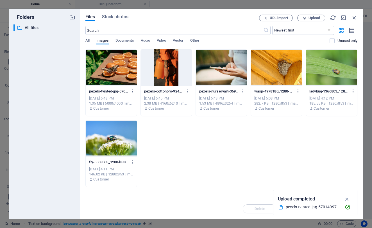
click at [114, 72] on div at bounding box center [111, 67] width 51 height 37
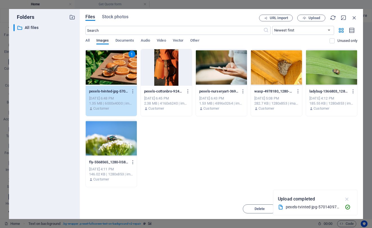
click at [348, 200] on icon "button" at bounding box center [347, 199] width 6 height 6
click at [347, 208] on span "Insert" at bounding box center [340, 208] width 29 height 3
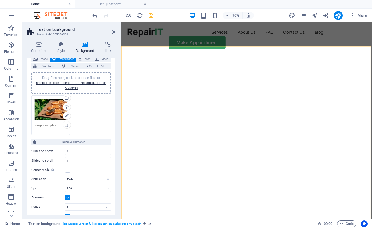
scroll to position [45, 0]
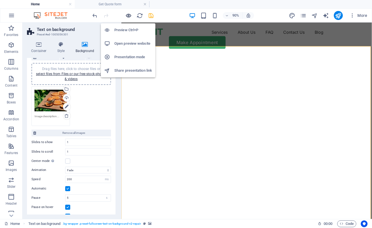
click at [127, 15] on icon "button" at bounding box center [128, 15] width 6 height 6
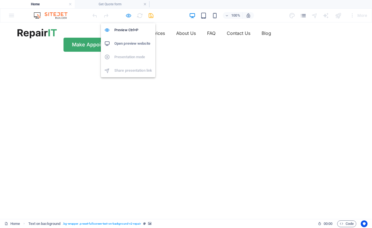
click at [127, 16] on icon "button" at bounding box center [128, 15] width 6 height 6
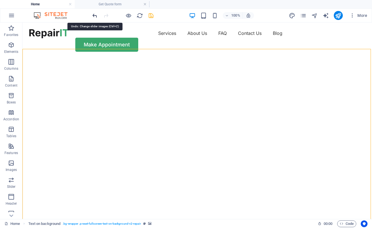
click at [95, 15] on icon "undo" at bounding box center [95, 15] width 6 height 6
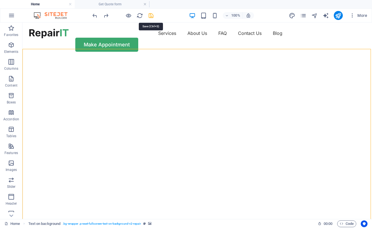
click at [150, 16] on icon "save" at bounding box center [151, 15] width 6 height 6
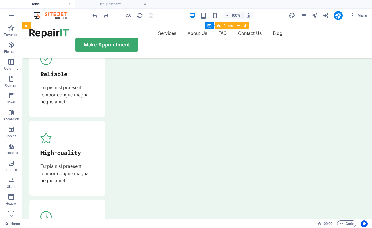
scroll to position [1857, 0]
